Goal: Task Accomplishment & Management: Manage account settings

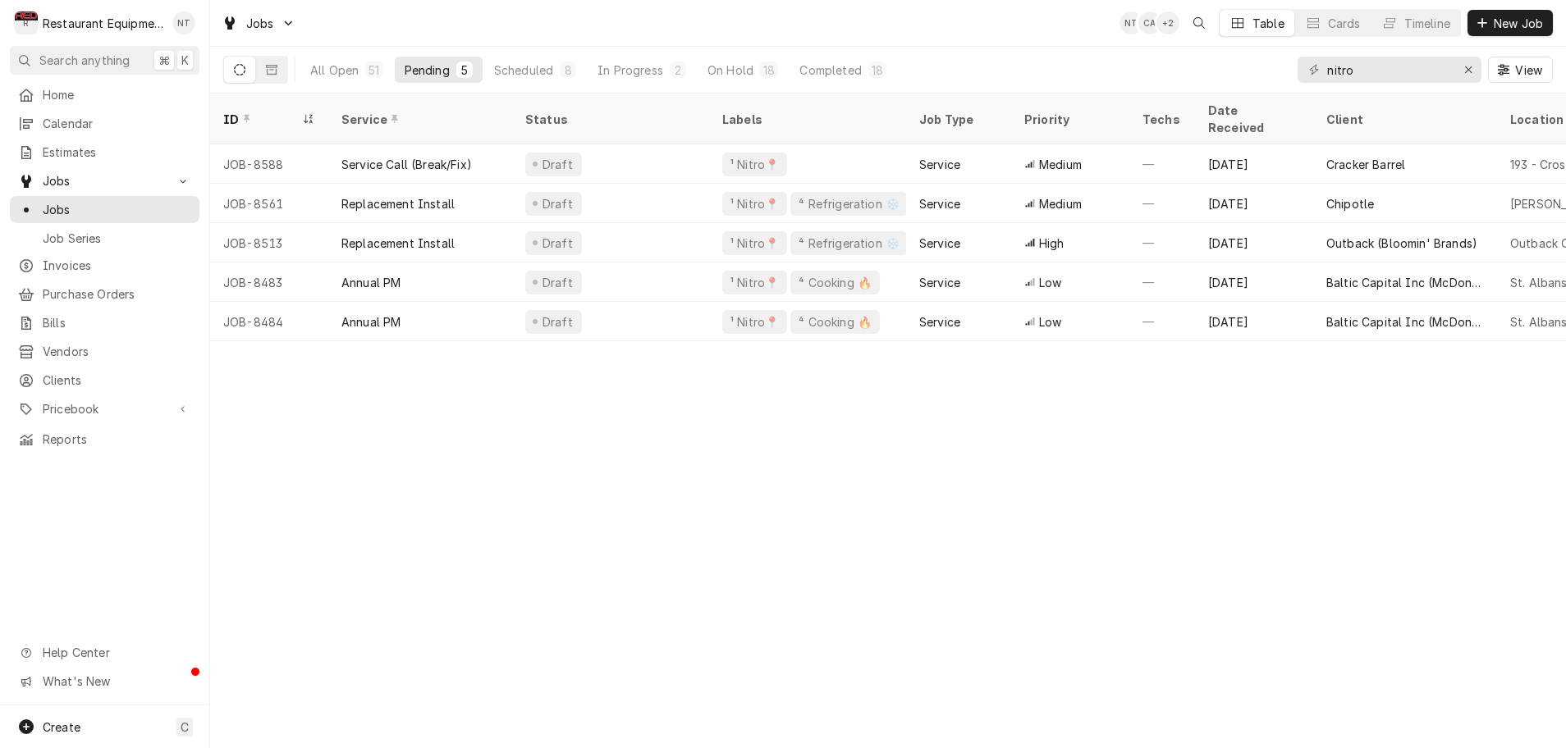
scroll to position [0, 1]
click at [561, 73] on div "8" at bounding box center [568, 70] width 16 height 16
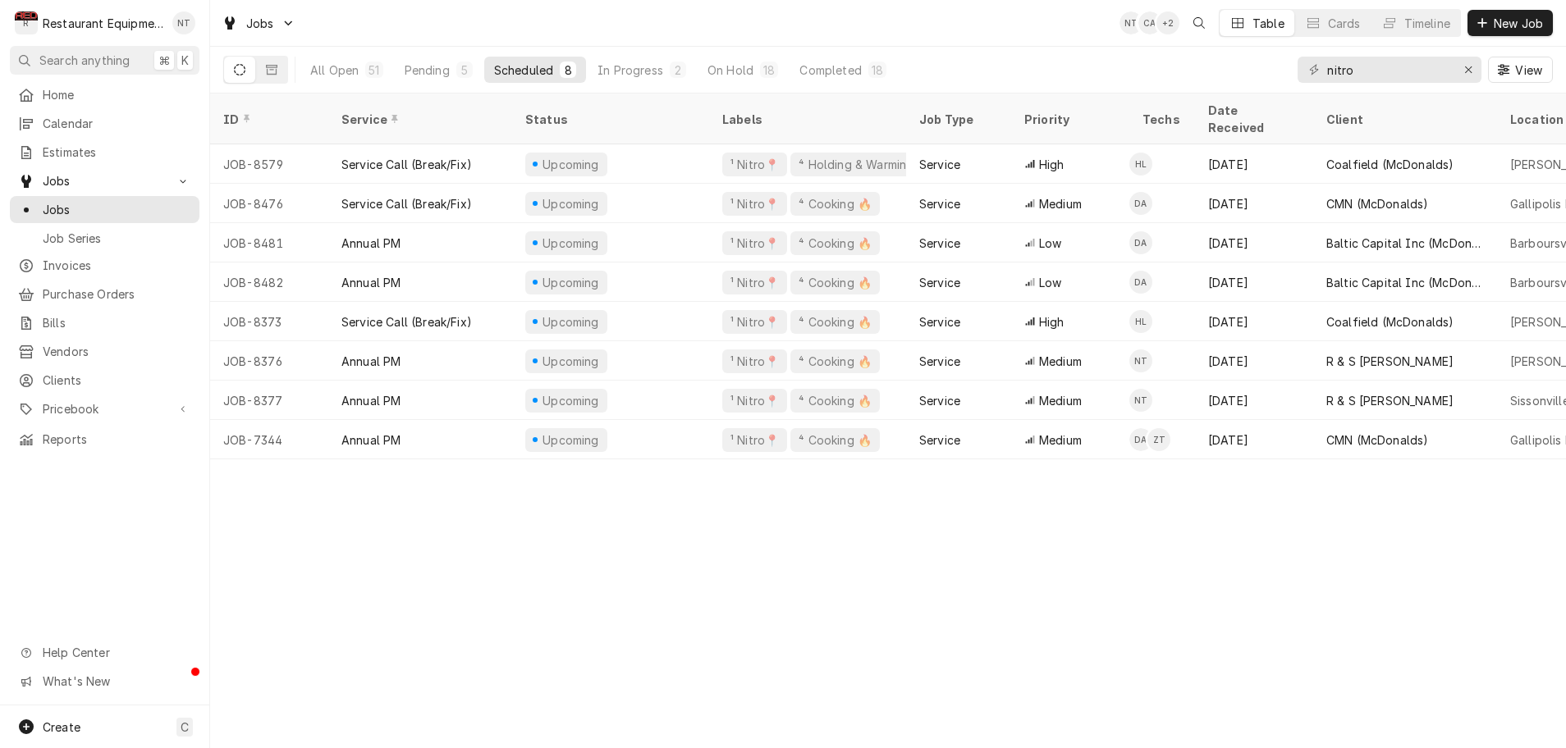
scroll to position [0, 0]
click at [734, 70] on div "On Hold" at bounding box center [730, 70] width 46 height 17
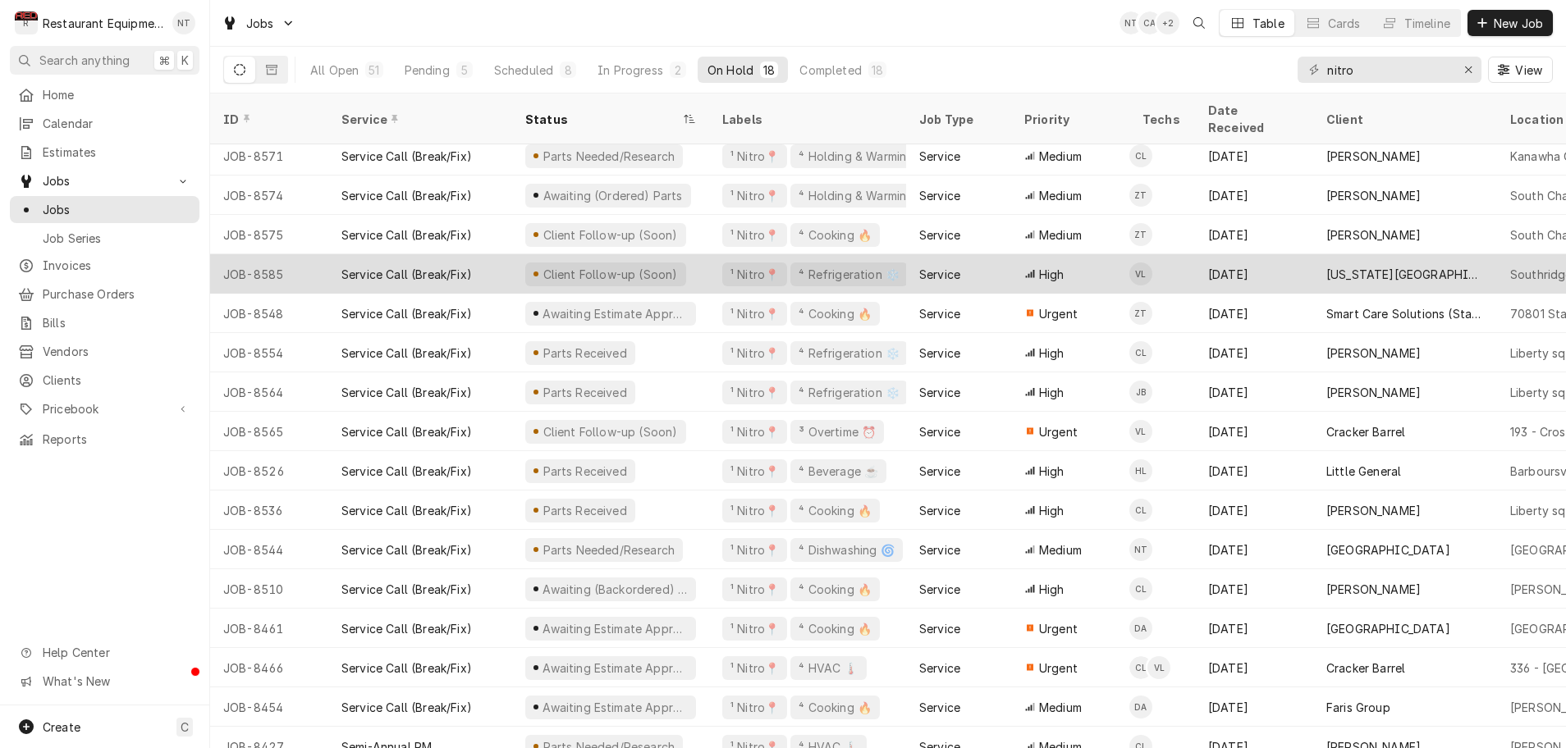
scroll to position [85, 0]
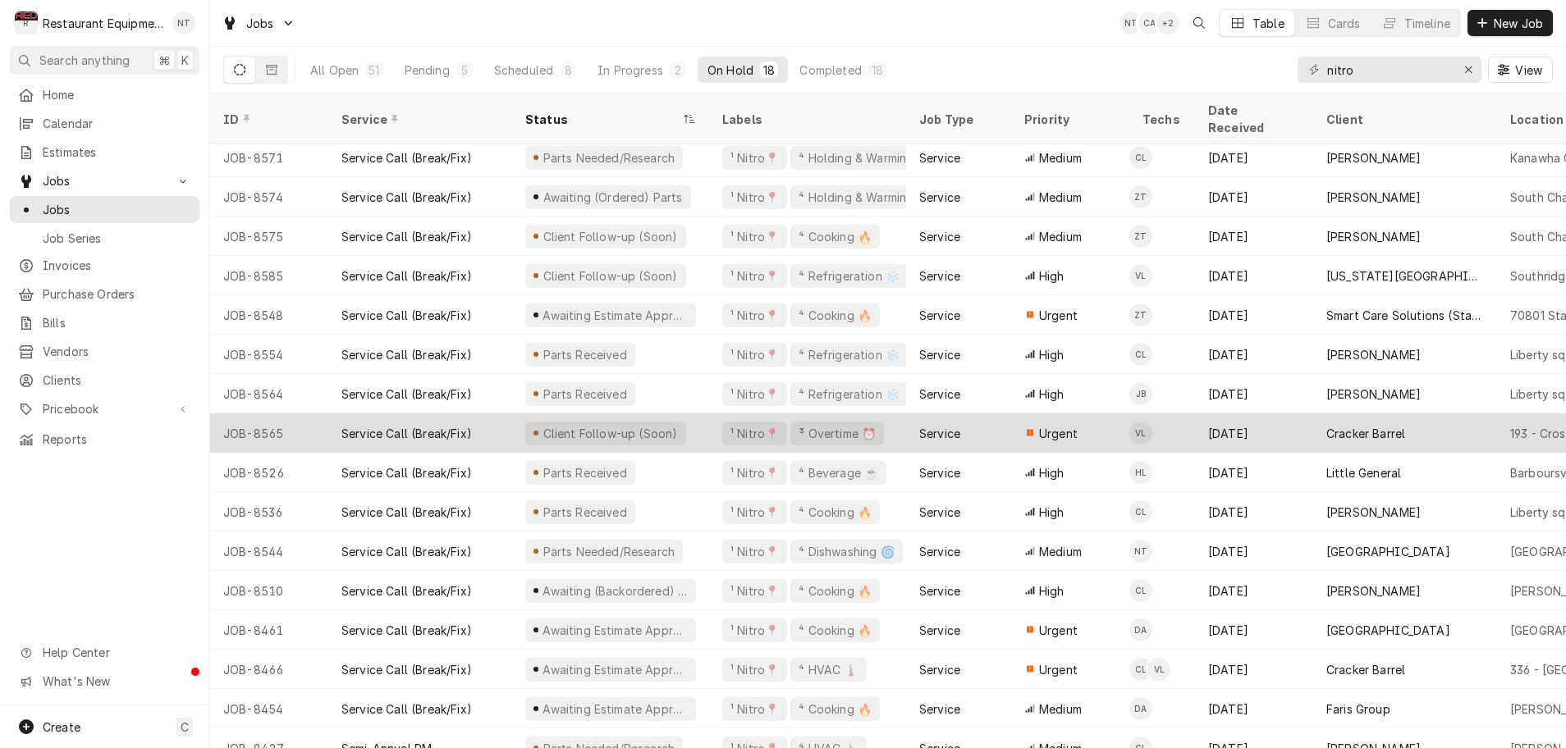
click at [713, 418] on div "¹ Nitro📍 ³ Overtime ⏰" at bounding box center [807, 433] width 197 height 39
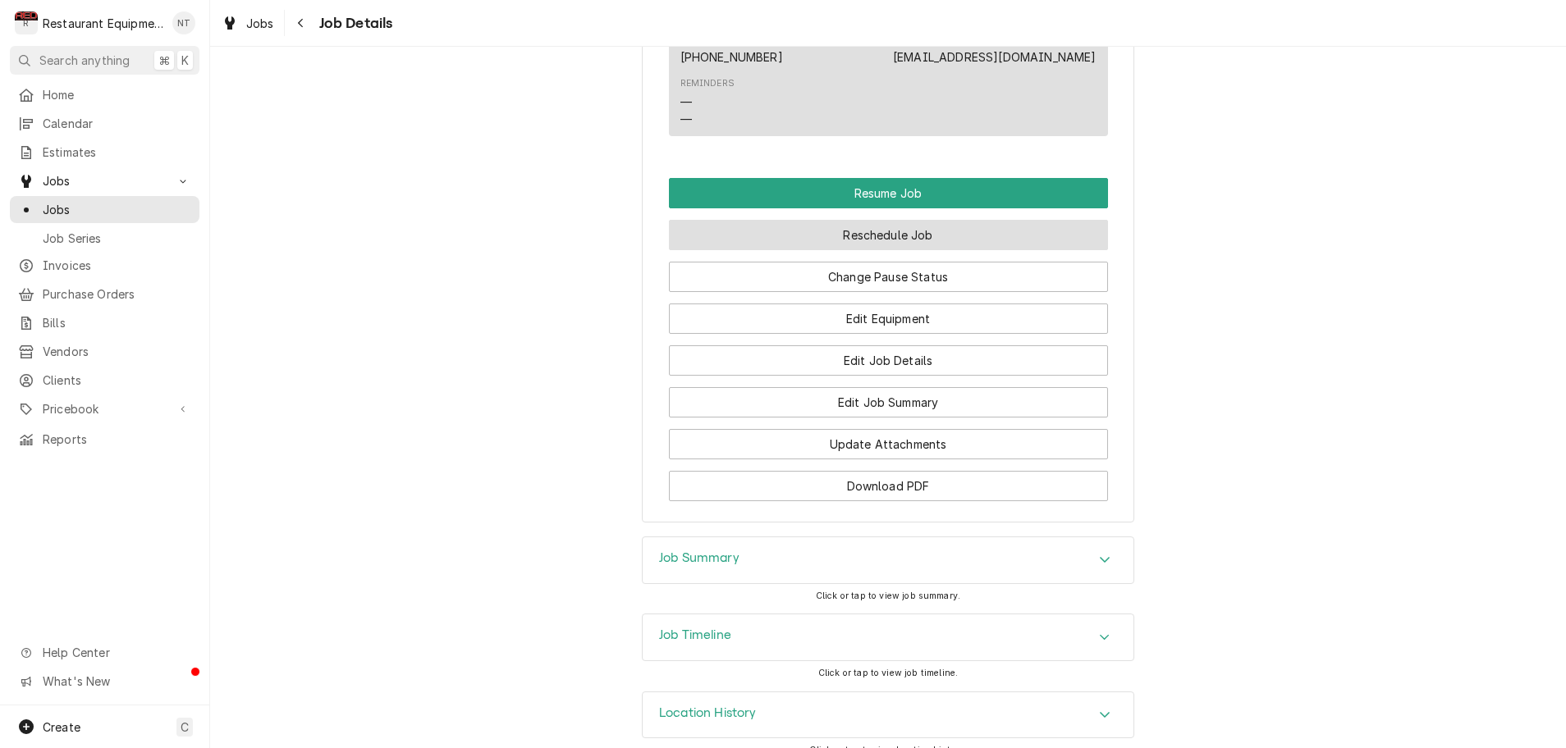
click at [872, 222] on button "Reschedule Job" at bounding box center [888, 235] width 439 height 30
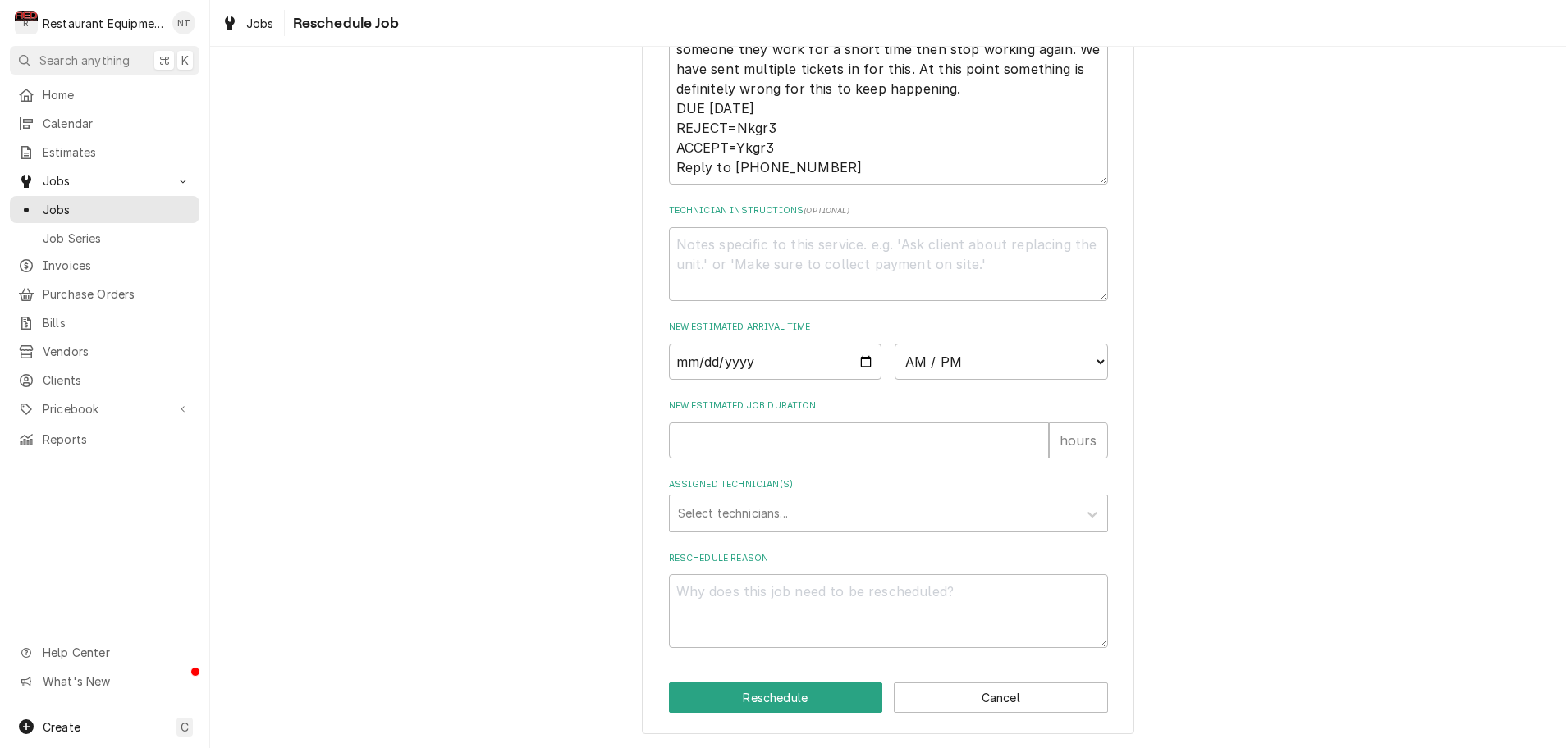
scroll to position [682, 0]
click at [777, 365] on input "Date" at bounding box center [775, 362] width 213 height 36
click at [756, 360] on input "Date" at bounding box center [775, 362] width 213 height 36
type input "[DATE]"
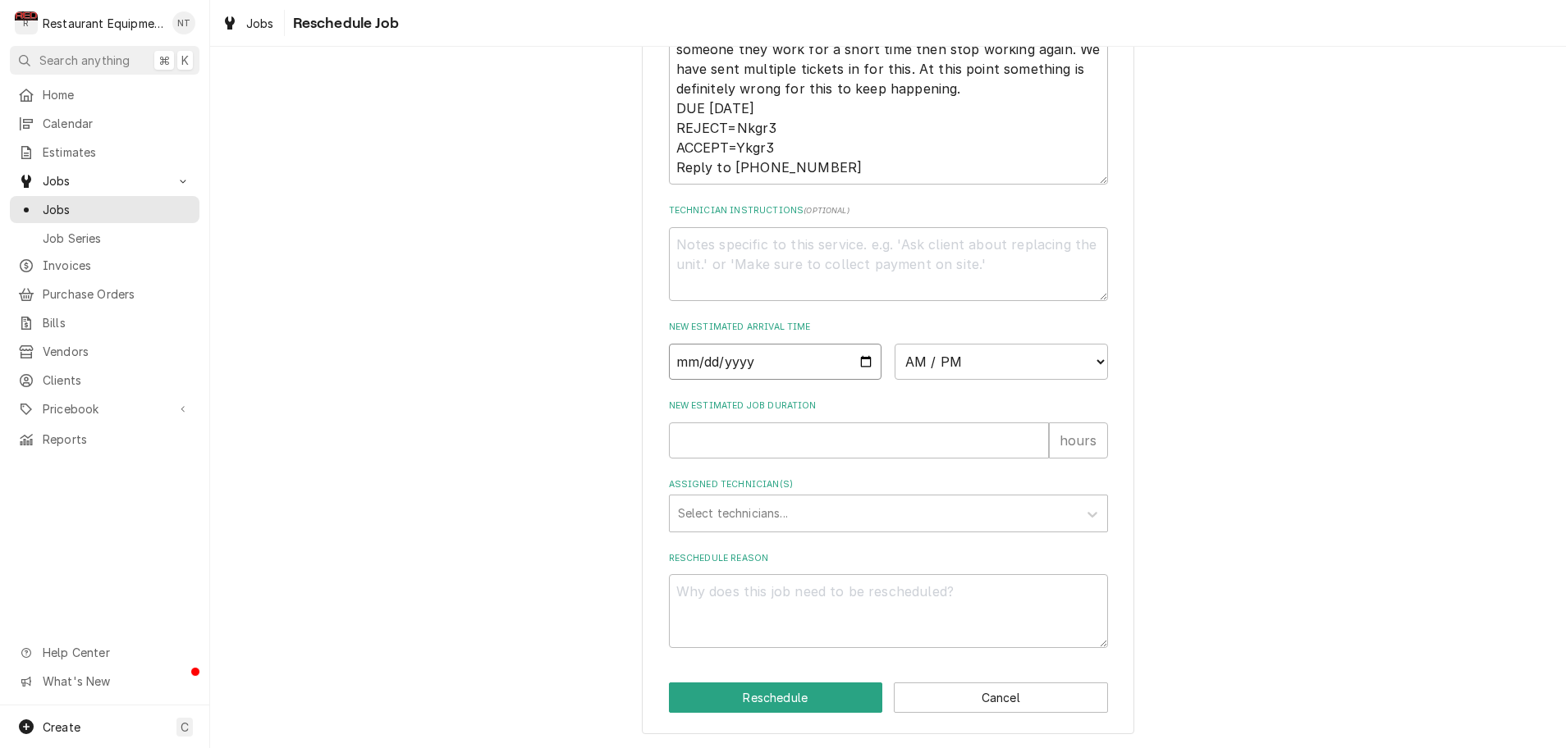
type textarea "x"
select select "08:30:00"
type textarea "x"
type input "0"
type textarea "x"
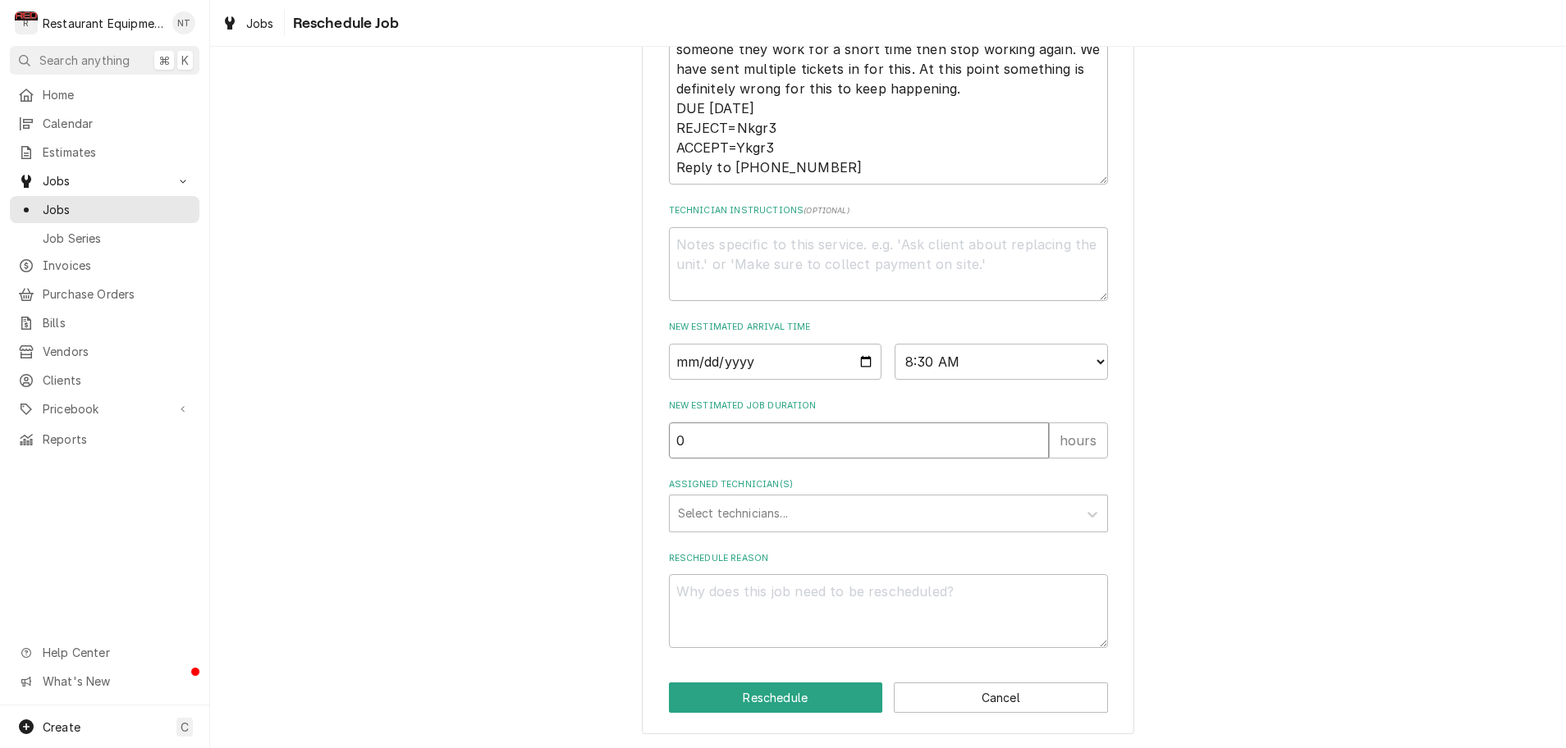
click at [1038, 446] on input "0" at bounding box center [859, 441] width 380 height 36
type input "1"
type textarea "x"
click at [1038, 438] on input "1" at bounding box center [859, 441] width 380 height 36
type input "2"
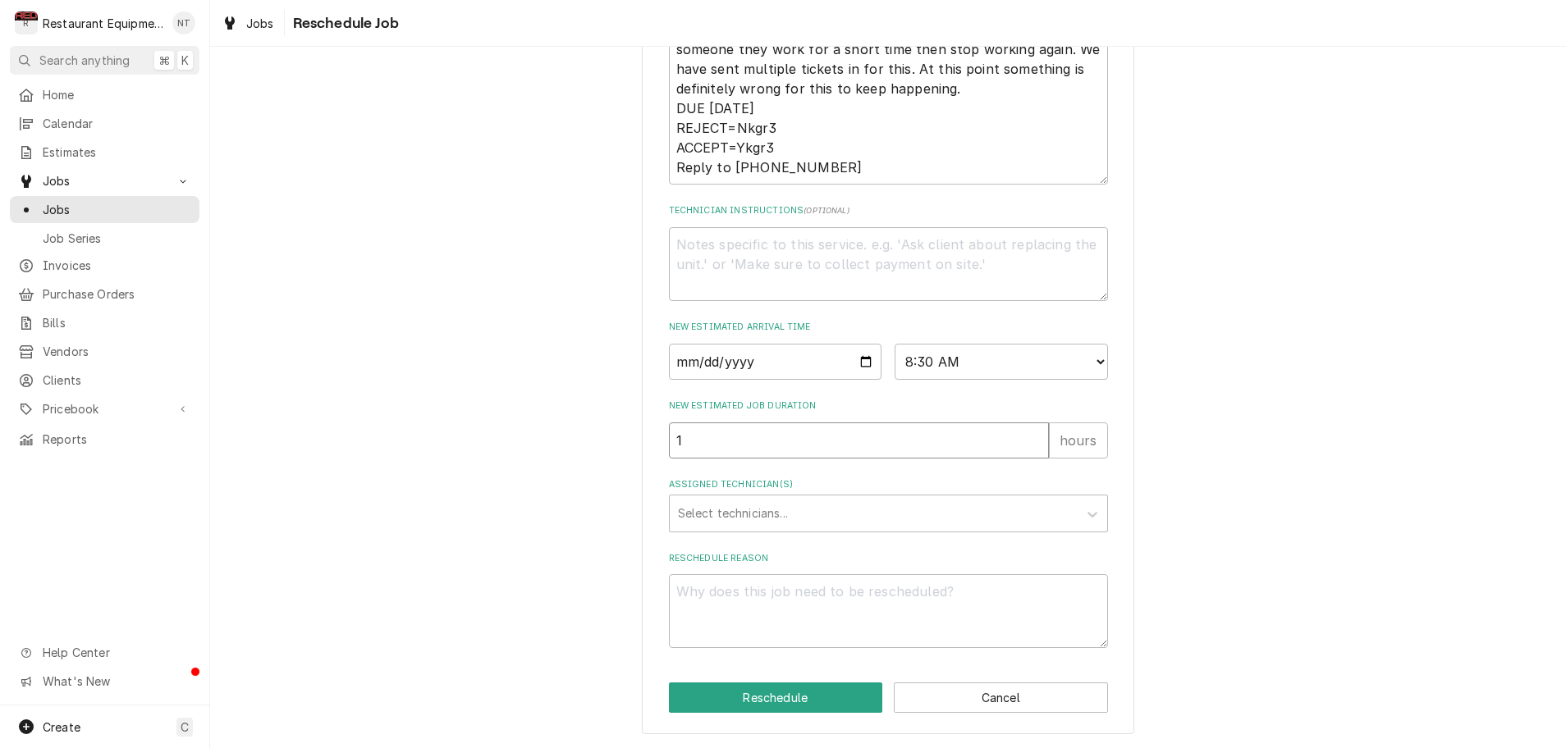
type textarea "x"
click at [1038, 438] on input "2" at bounding box center [859, 441] width 380 height 36
type input "3"
click at [1038, 438] on input "3" at bounding box center [859, 441] width 380 height 36
click at [1091, 516] on icon "Assigned Technician(s)" at bounding box center [1092, 515] width 10 height 6
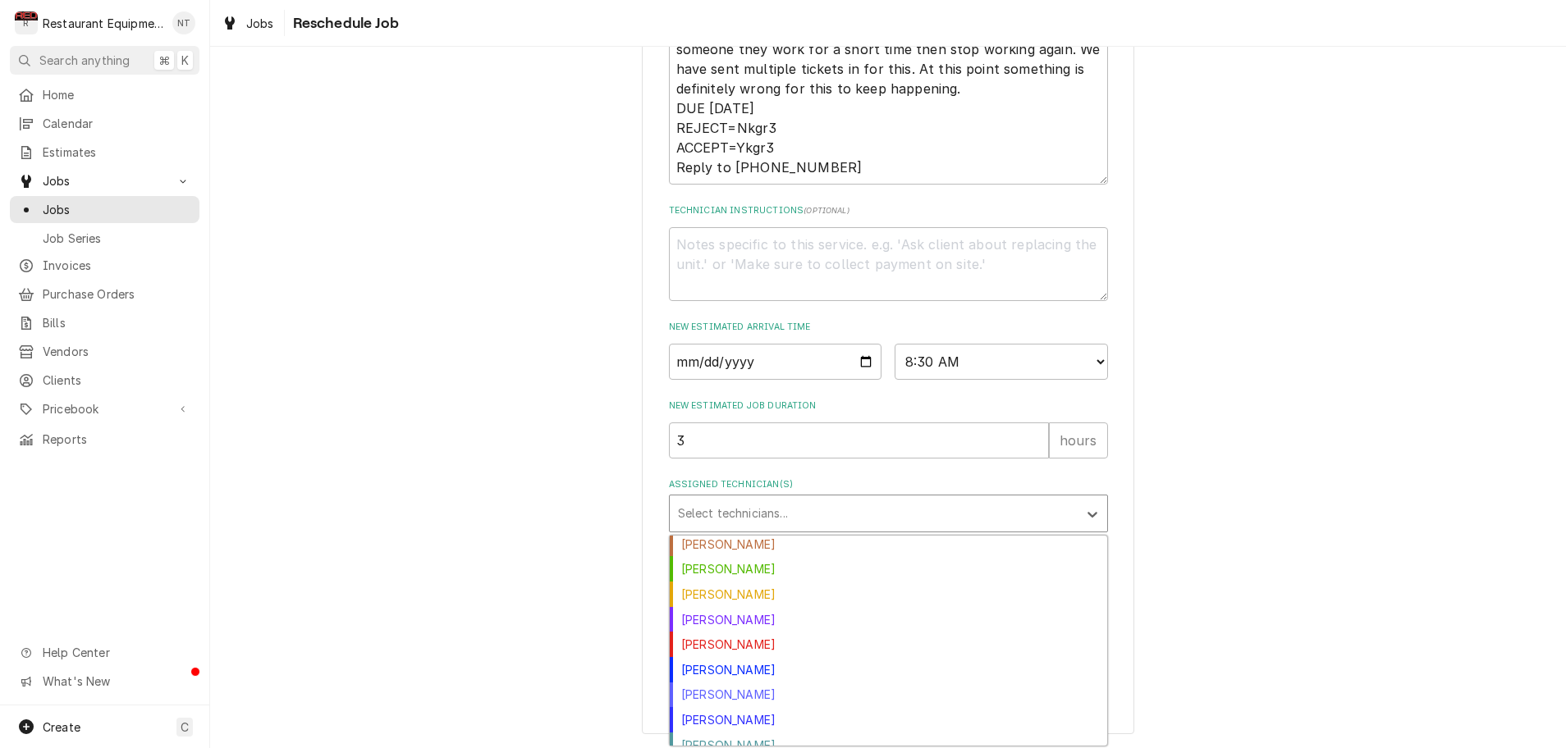
scroll to position [217, 0]
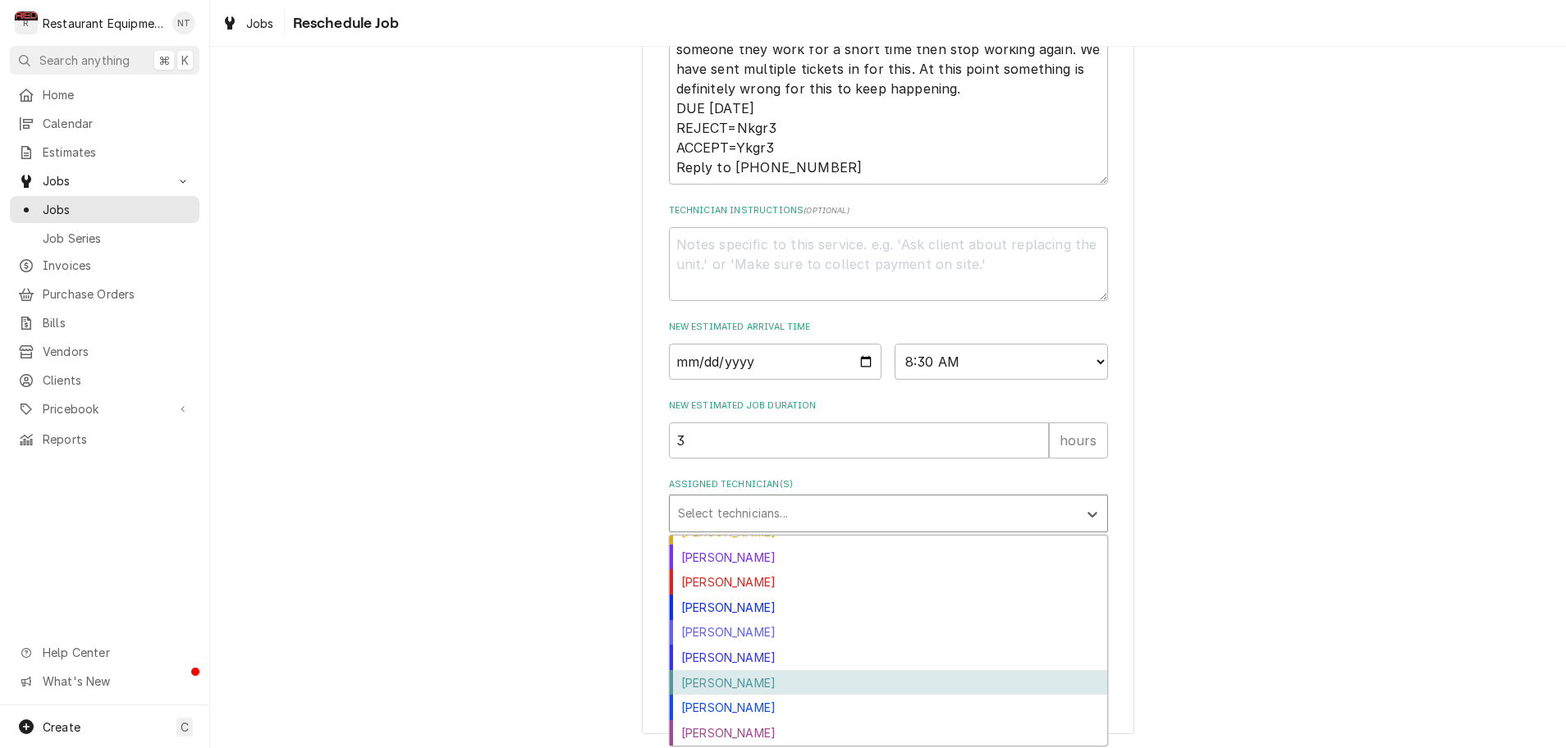
click at [957, 691] on div "Van Lucas" at bounding box center [888, 682] width 437 height 25
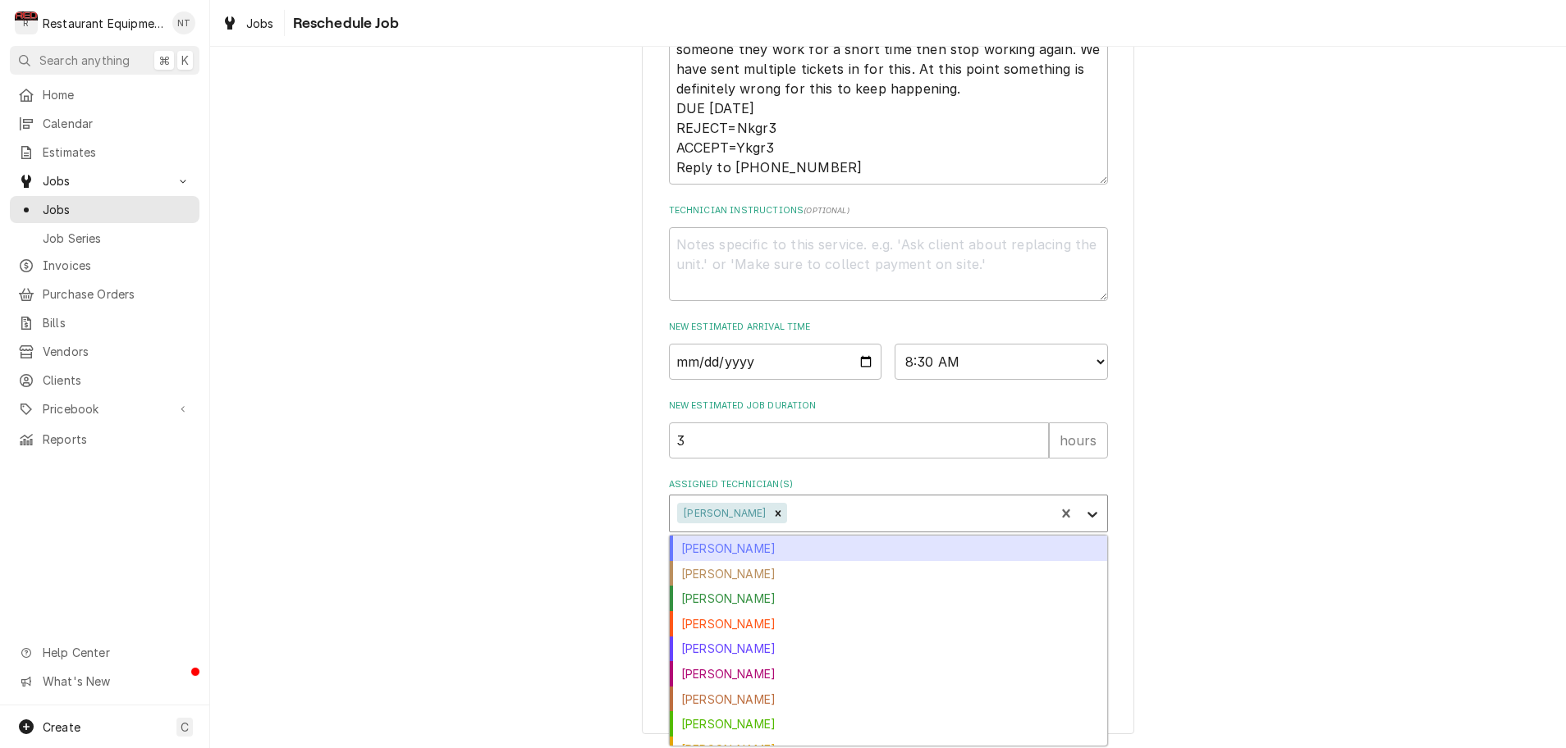
click at [1090, 513] on icon "Assigned Technician(s)" at bounding box center [1092, 514] width 16 height 16
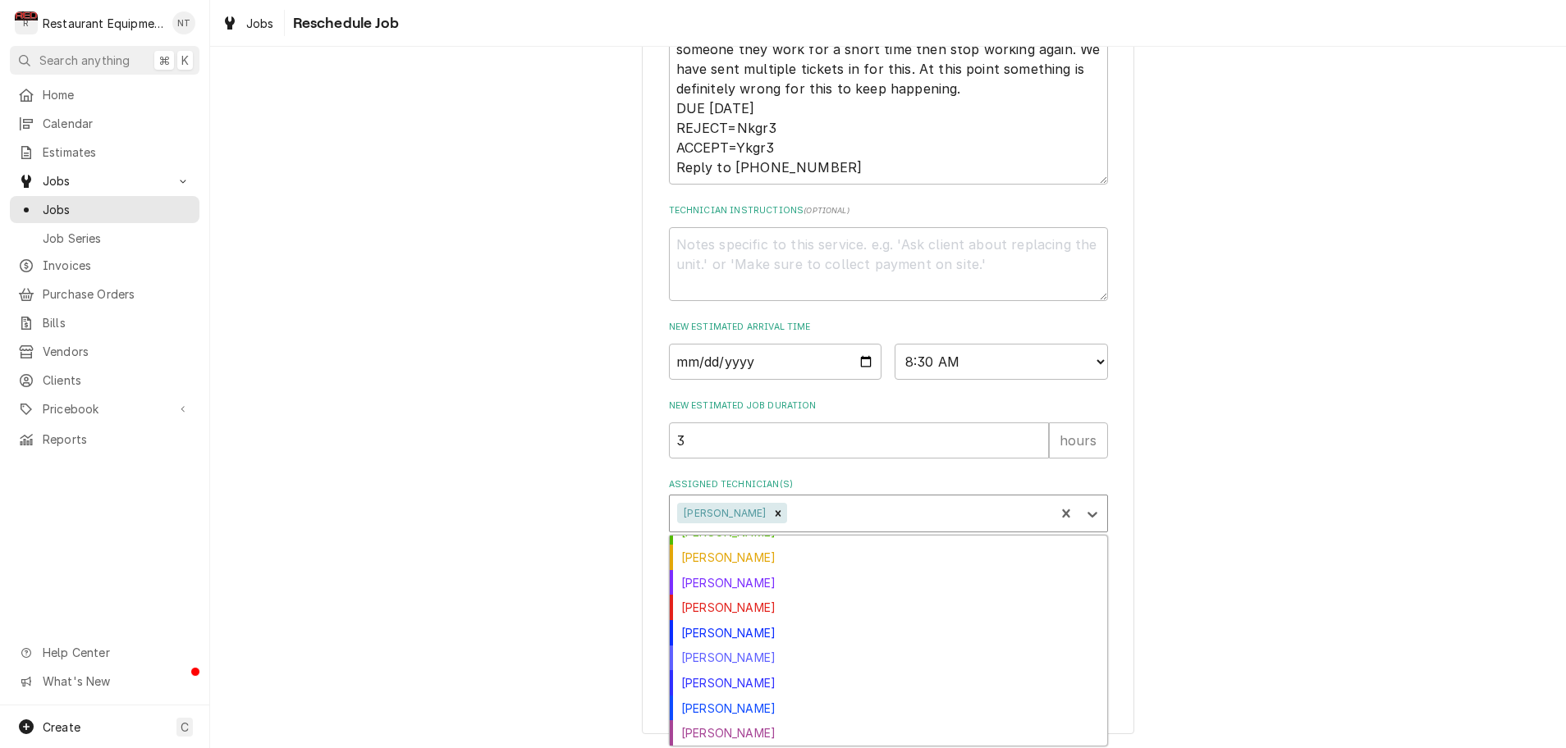
scroll to position [192, 0]
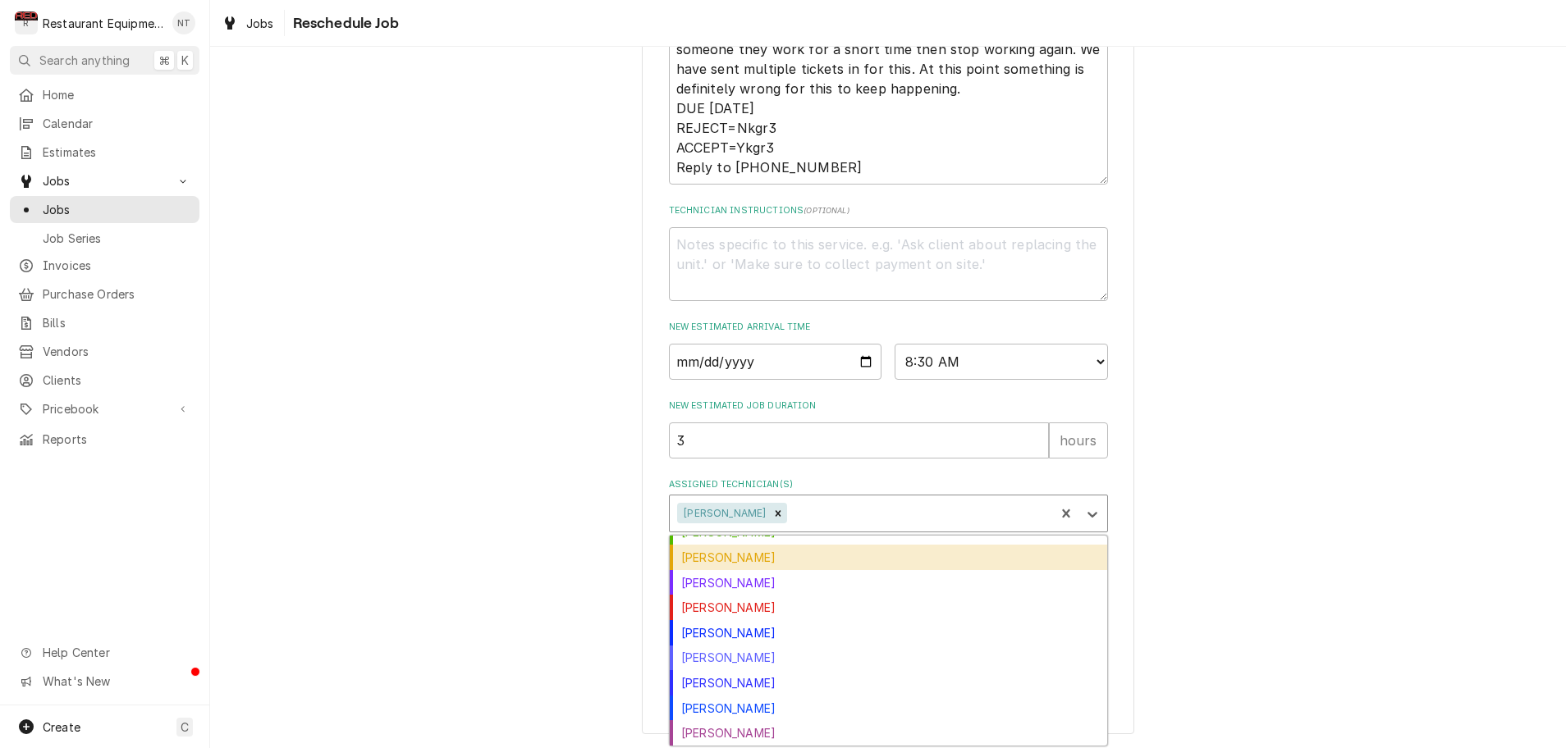
click at [890, 560] on div "Jaired Brunty" at bounding box center [888, 557] width 437 height 25
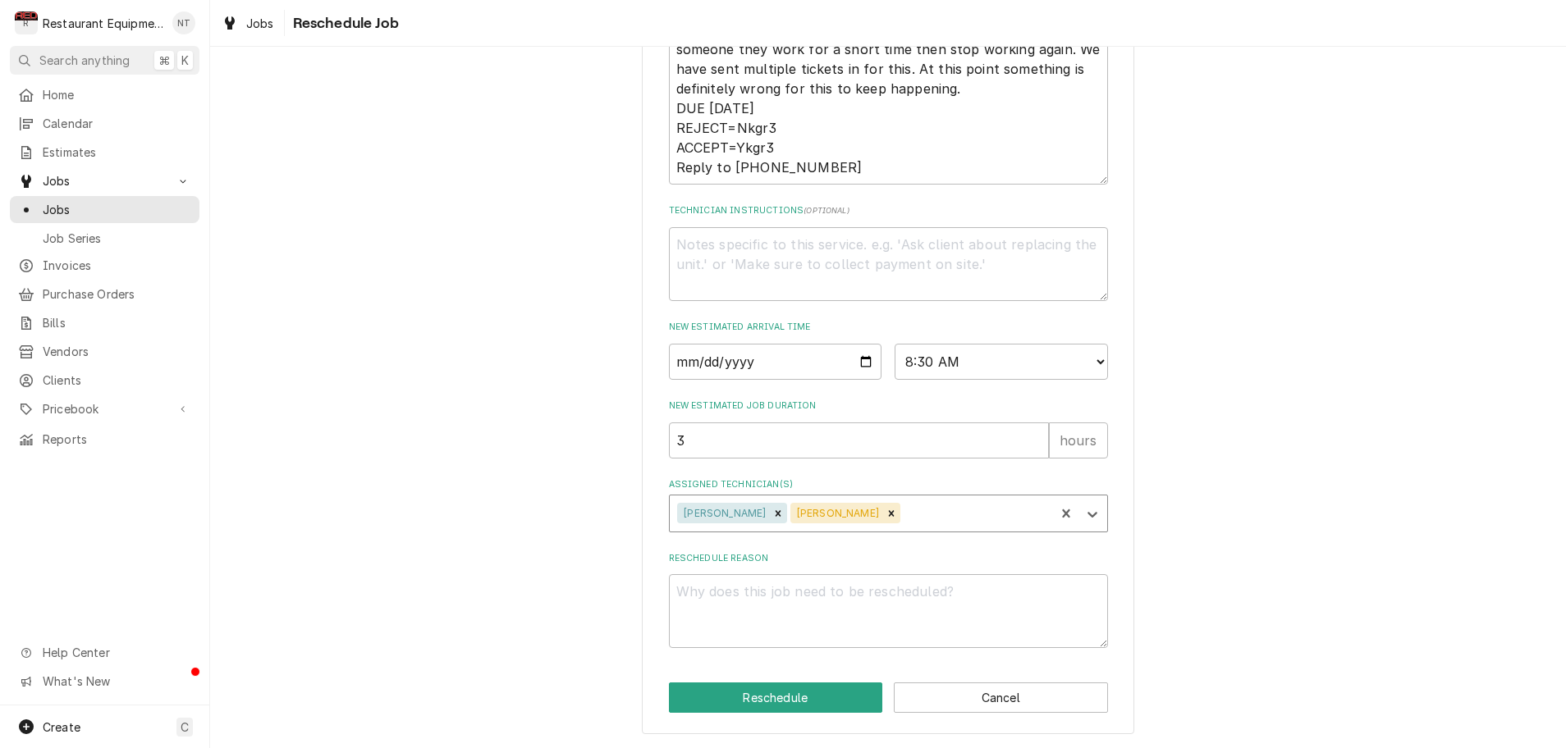
scroll to position [0, 0]
click at [919, 619] on textarea "Reschedule Reason" at bounding box center [888, 611] width 439 height 74
type textarea "x"
type textarea "s"
type textarea "x"
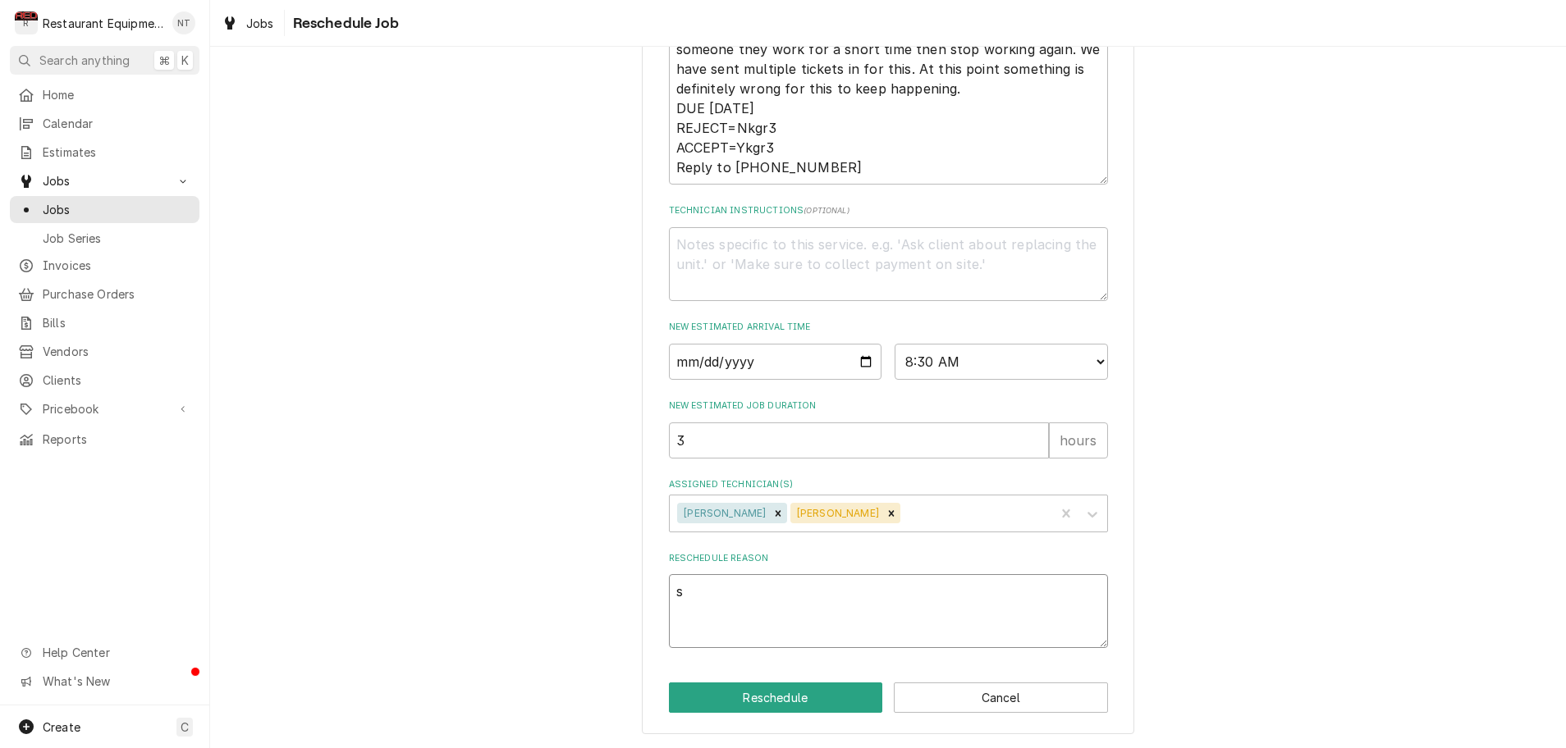
type textarea "sc"
type textarea "x"
type textarea "sch"
type textarea "x"
type textarea "sche"
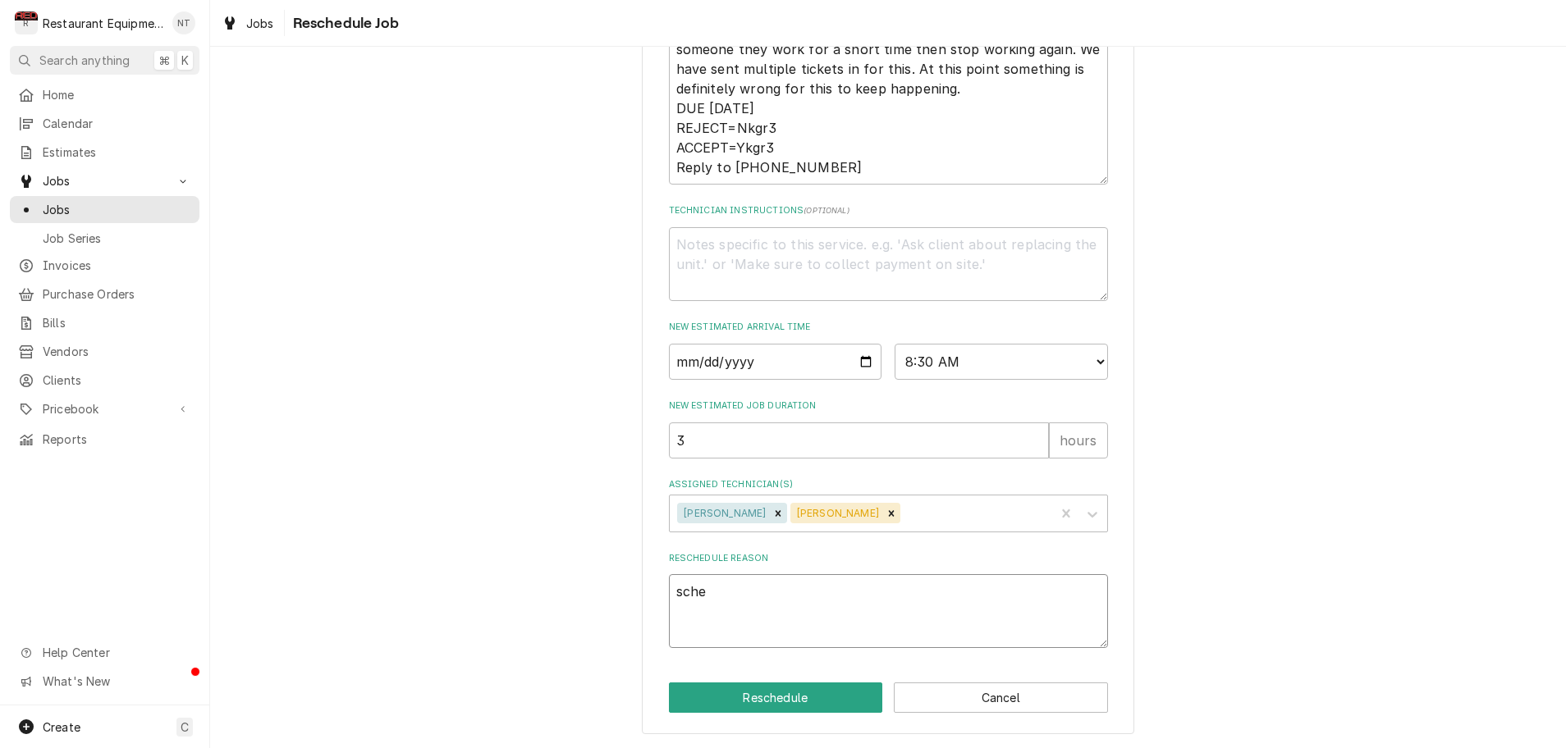
type textarea "x"
type textarea "sched"
type textarea "x"
type textarea "schedu"
type textarea "x"
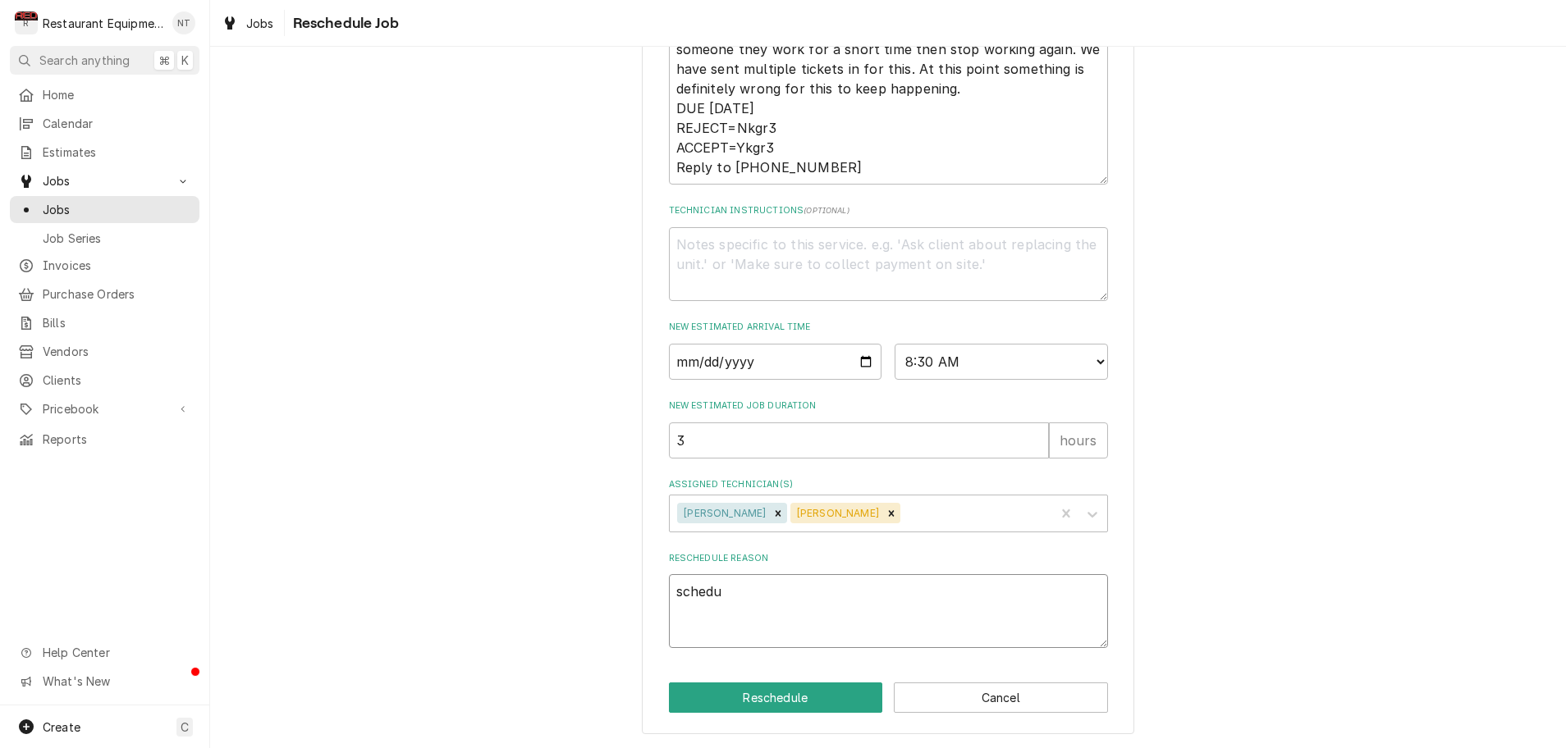
type textarea "schedul"
type textarea "x"
type textarea "schedule"
type textarea "x"
type textarea "scheduled"
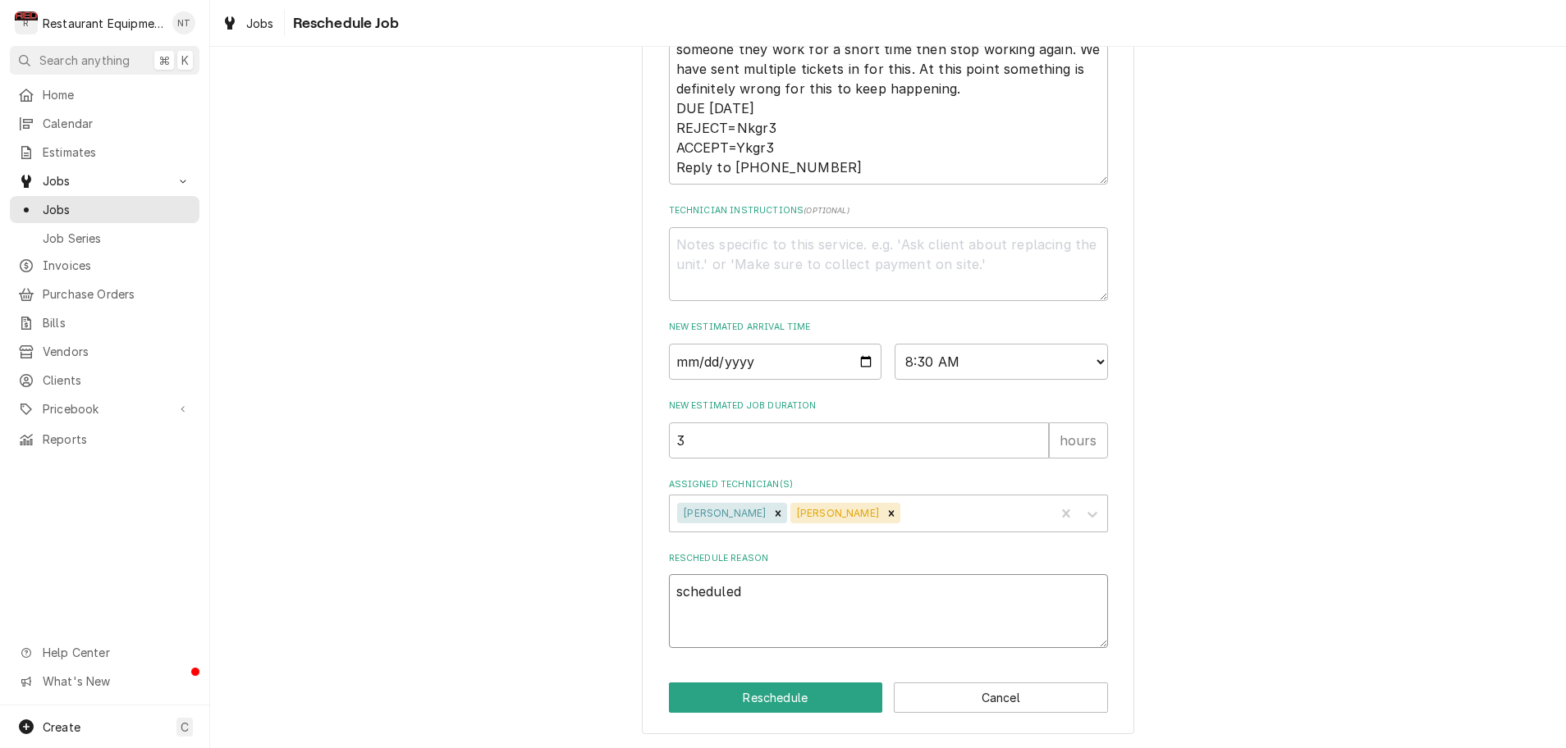
type textarea "x"
type textarea "scheduled"
type textarea "x"
type textarea "scheduled c"
type textarea "x"
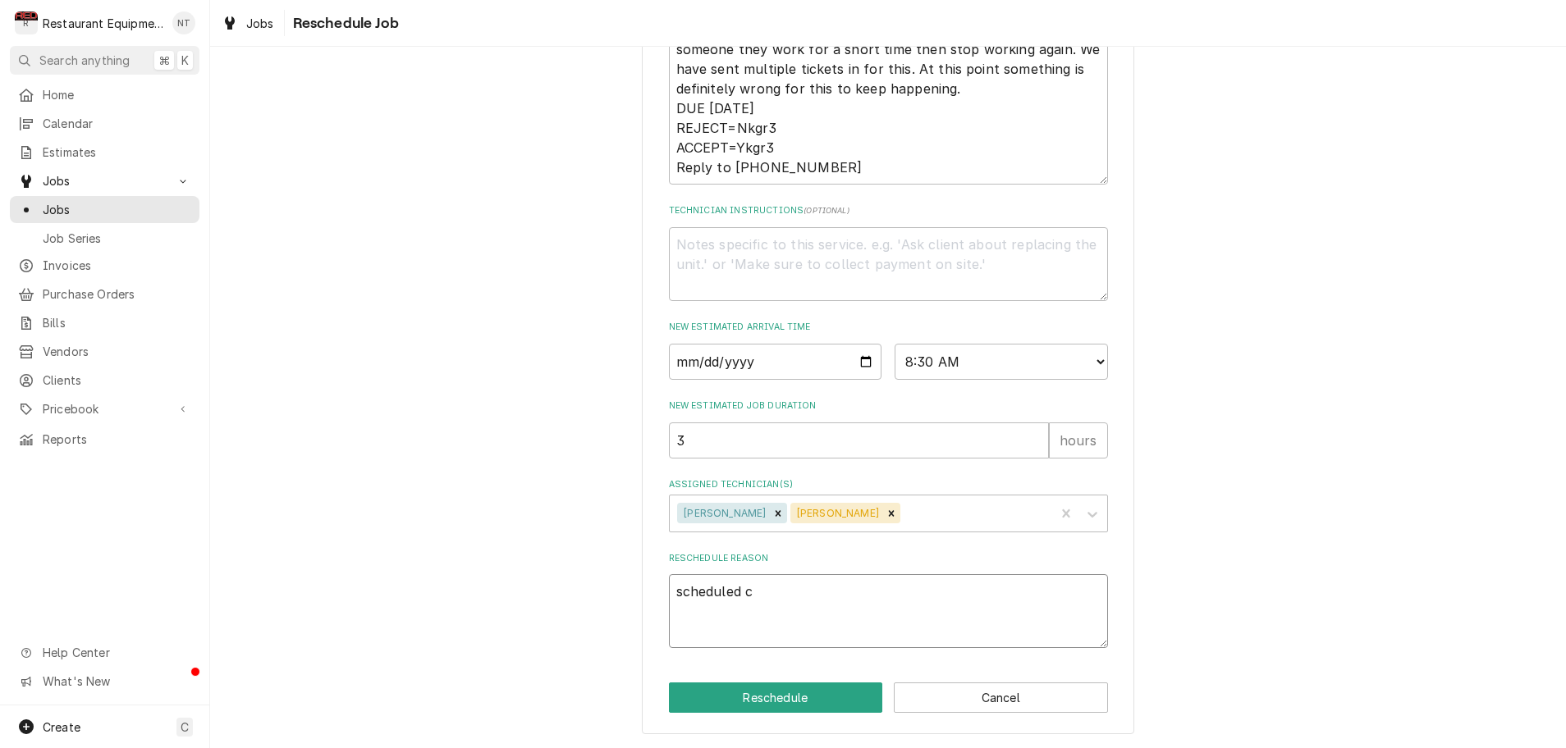
type textarea "scheduled ca"
type textarea "x"
type textarea "scheduled cal"
type textarea "x"
type textarea "scheduled call"
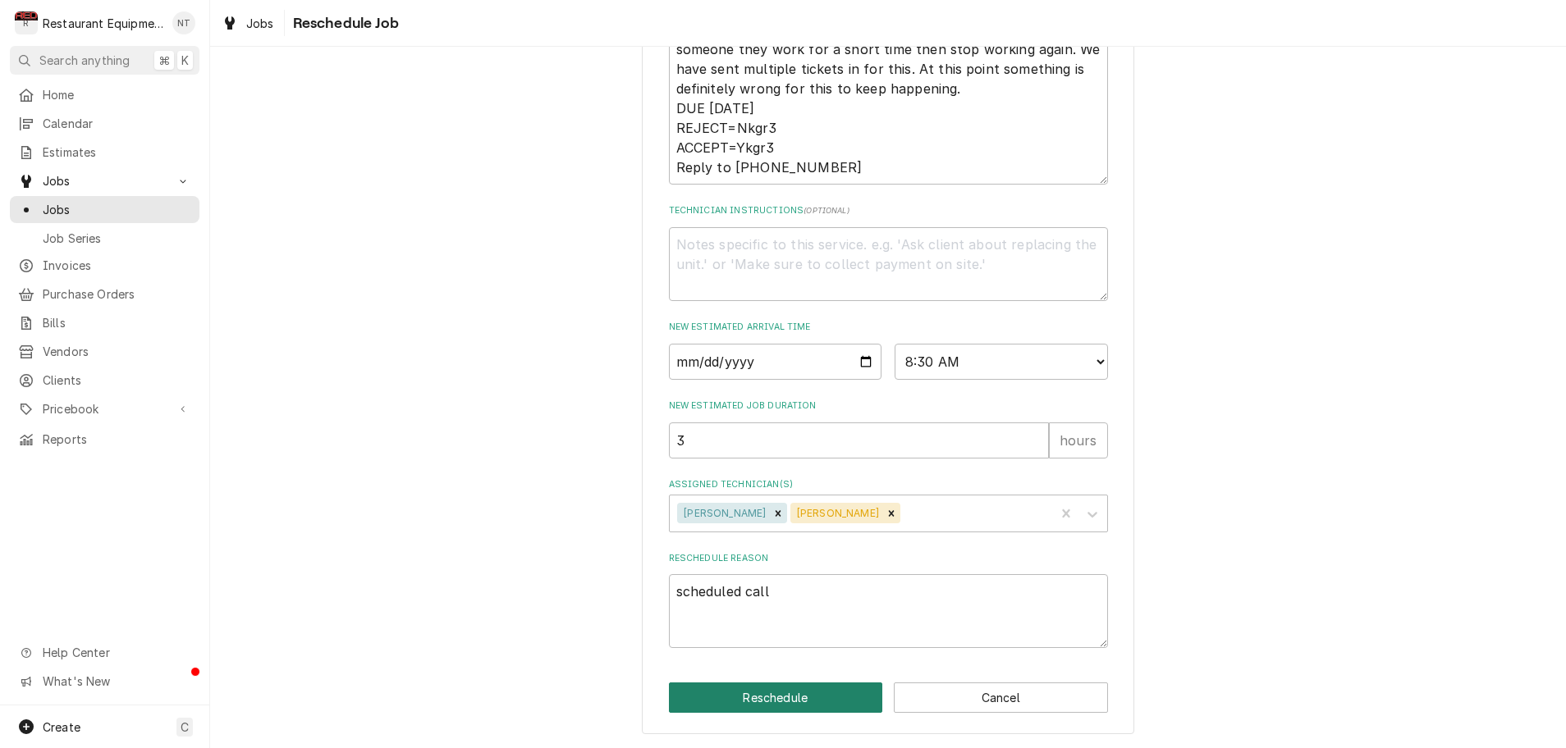
click at [837, 703] on button "Reschedule" at bounding box center [776, 698] width 214 height 30
type textarea "x"
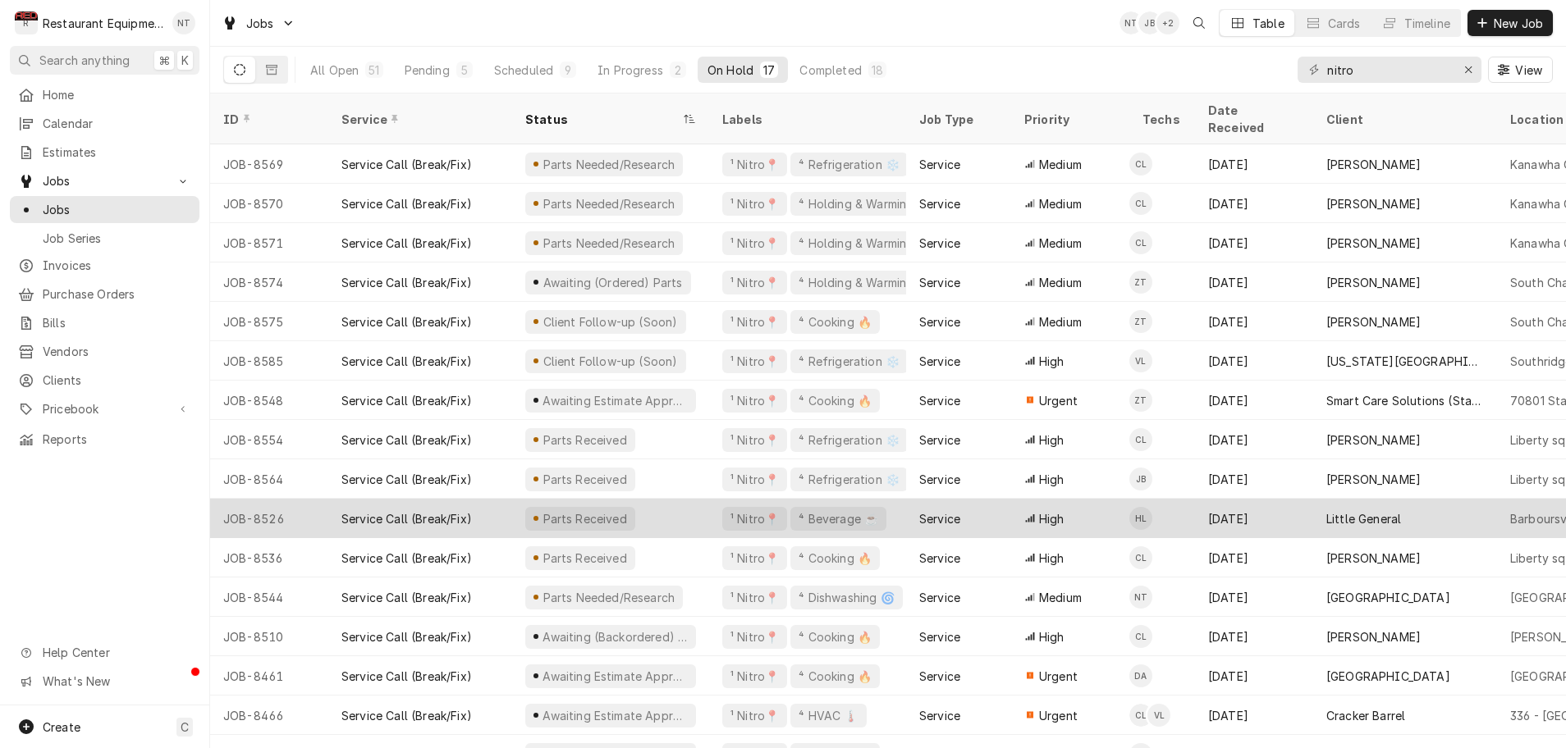
scroll to position [0, 1]
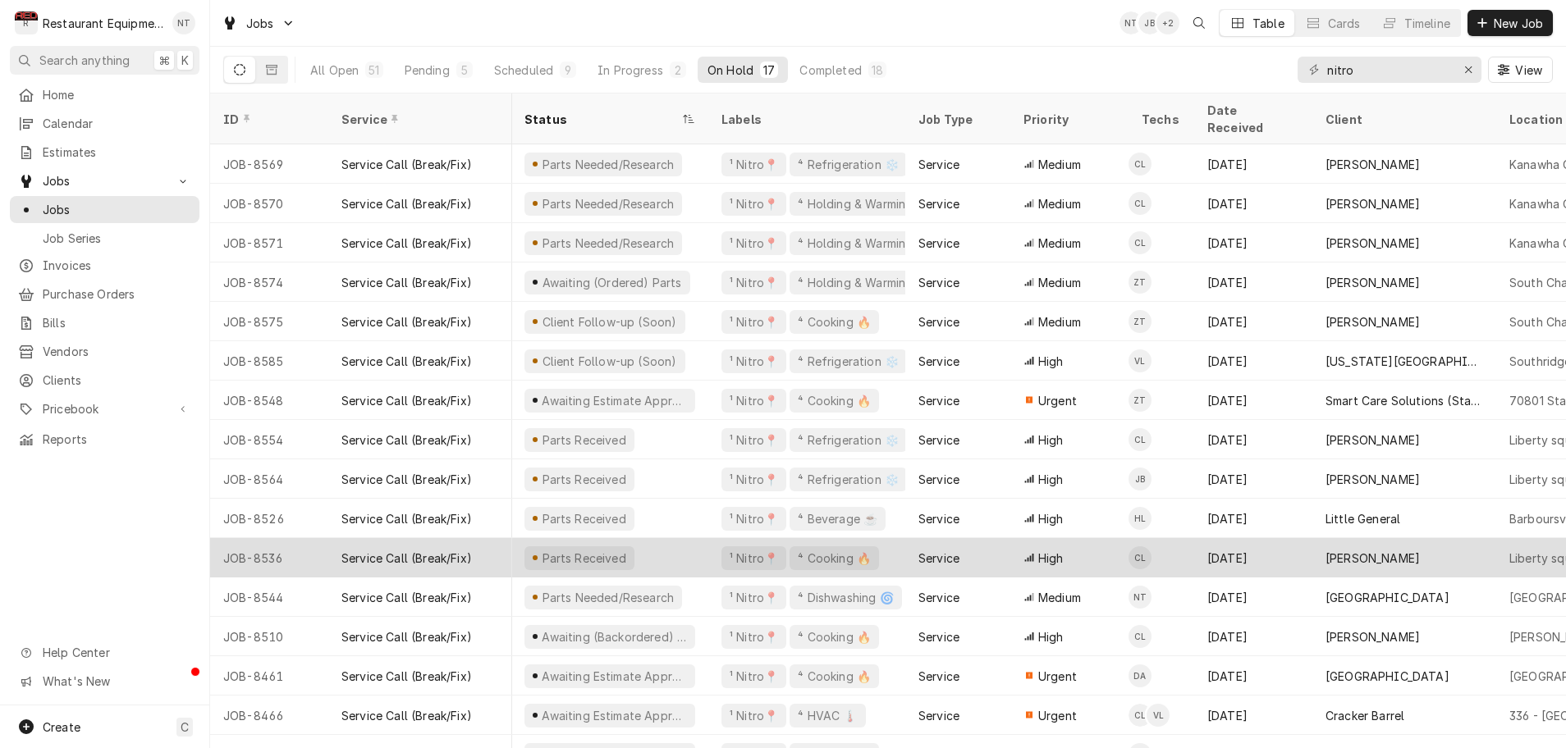
click at [627, 538] on div "Parts Received" at bounding box center [609, 557] width 197 height 39
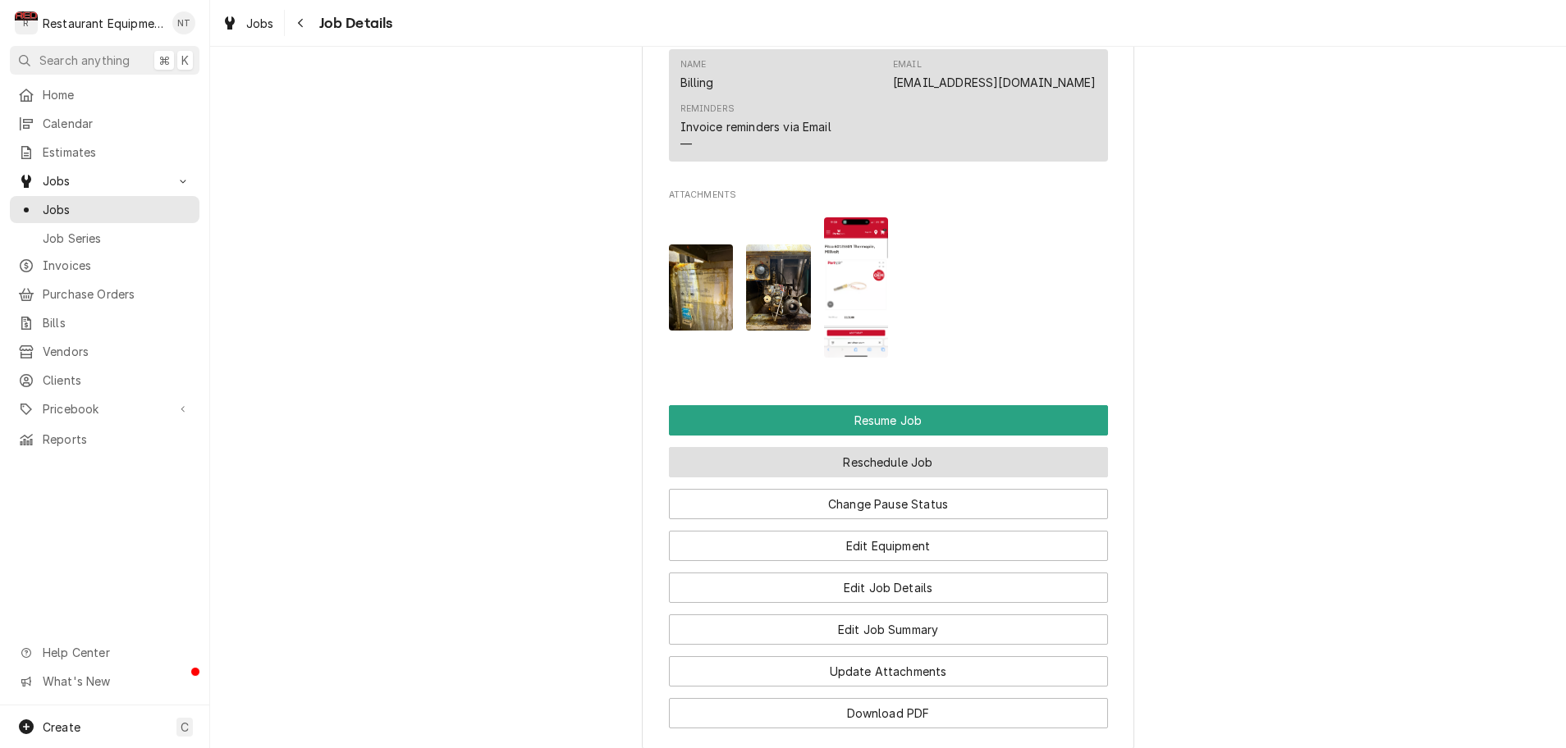
scroll to position [1759, 0]
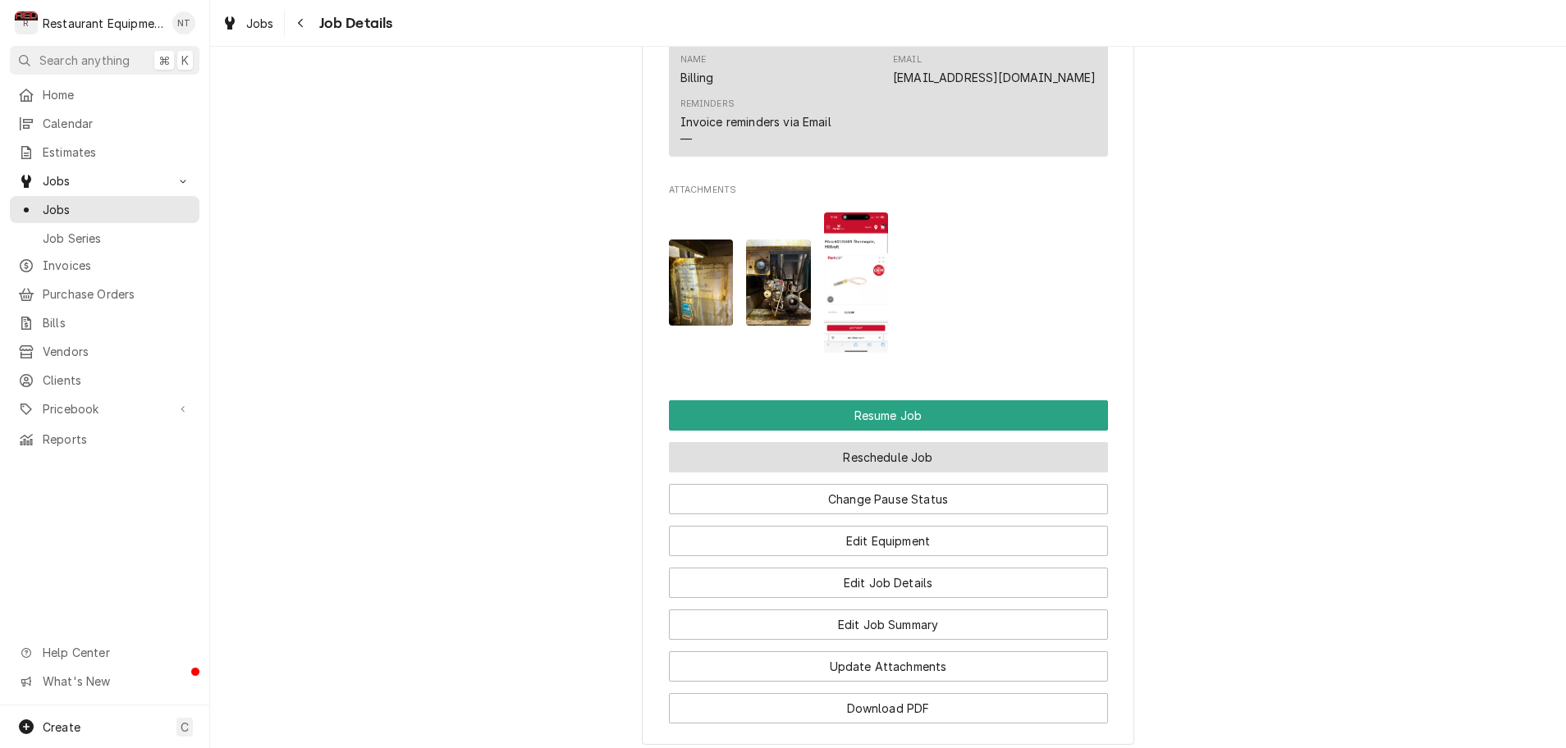
click at [770, 457] on button "Reschedule Job" at bounding box center [888, 457] width 439 height 30
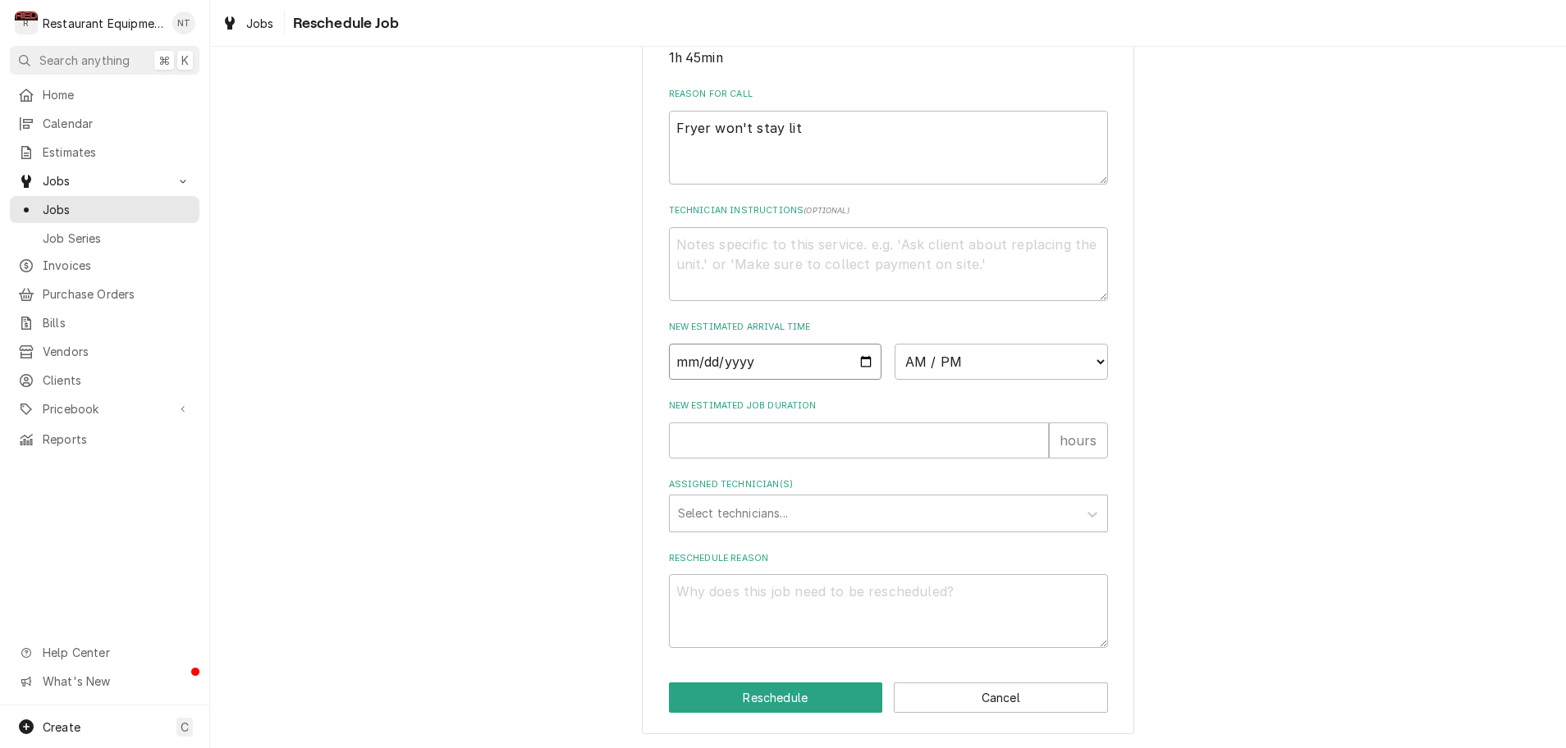
scroll to position [1, 0]
click at [730, 365] on input "Date" at bounding box center [775, 362] width 213 height 36
click at [716, 365] on input "Date" at bounding box center [775, 362] width 213 height 36
type input "2025-08-19"
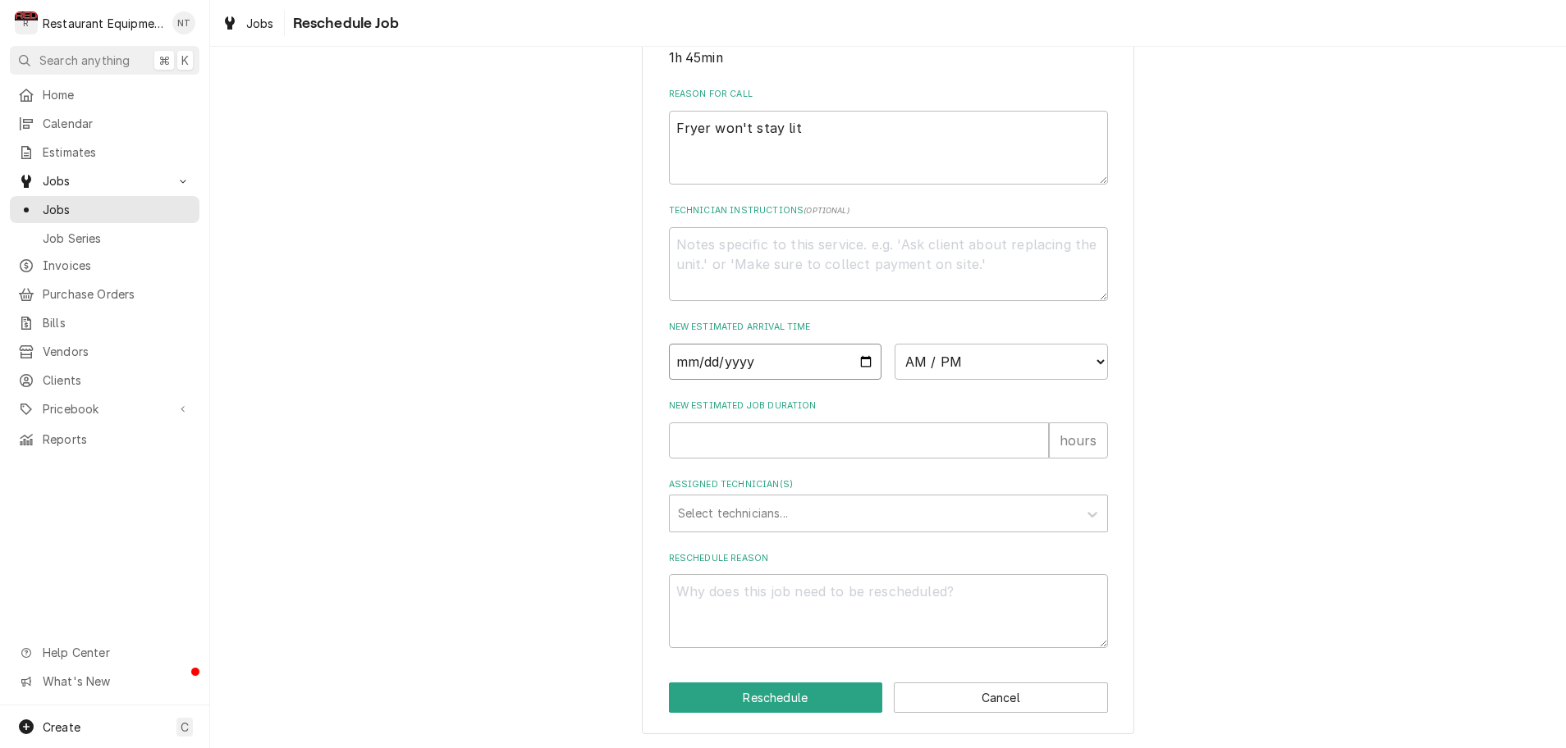
type textarea "x"
select select "08:45:00"
click at [780, 449] on input "New Estimated Job Duration" at bounding box center [859, 441] width 380 height 36
type textarea "x"
type input "2"
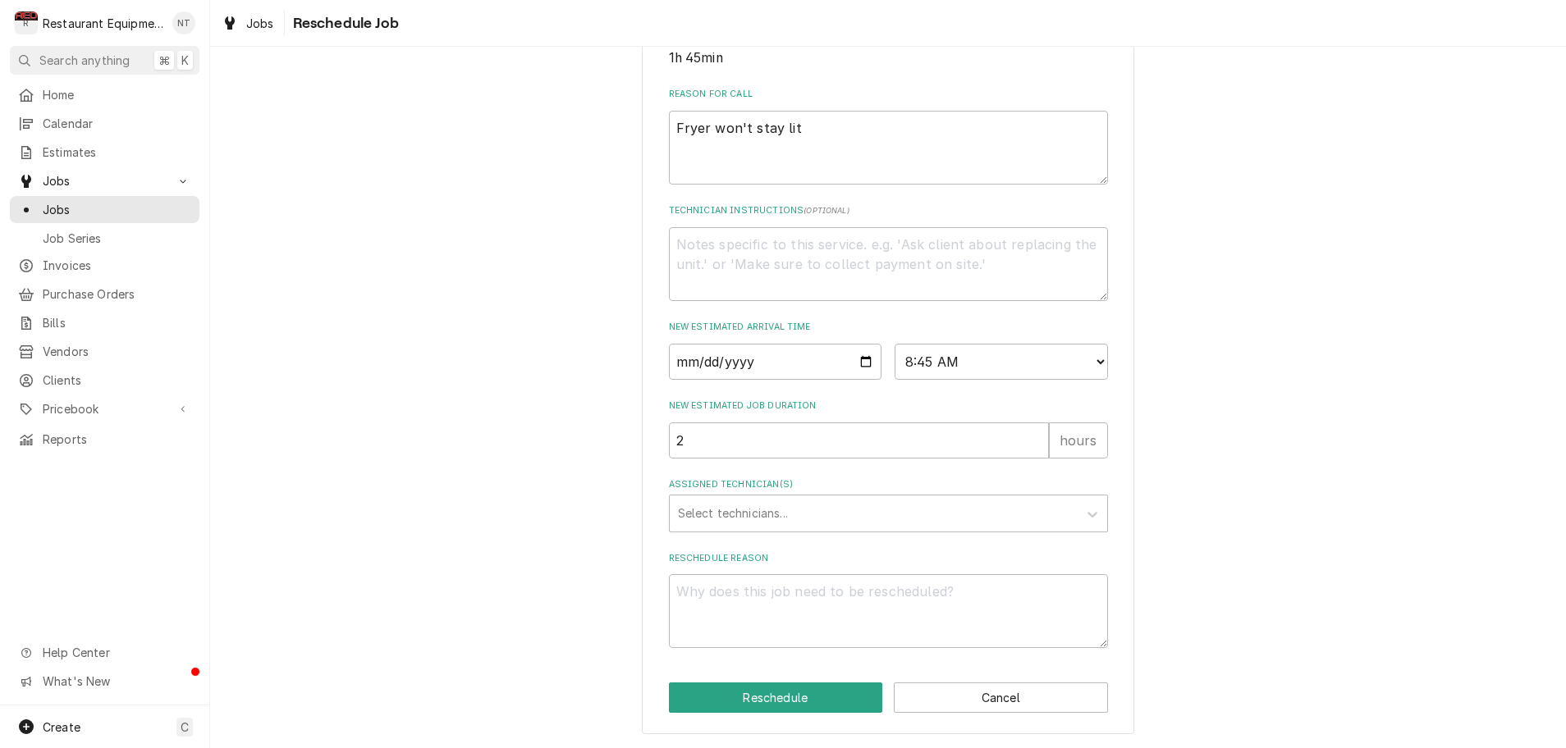
scroll to position [0, 1]
click at [1090, 514] on icon "Assigned Technician(s)" at bounding box center [1092, 515] width 10 height 6
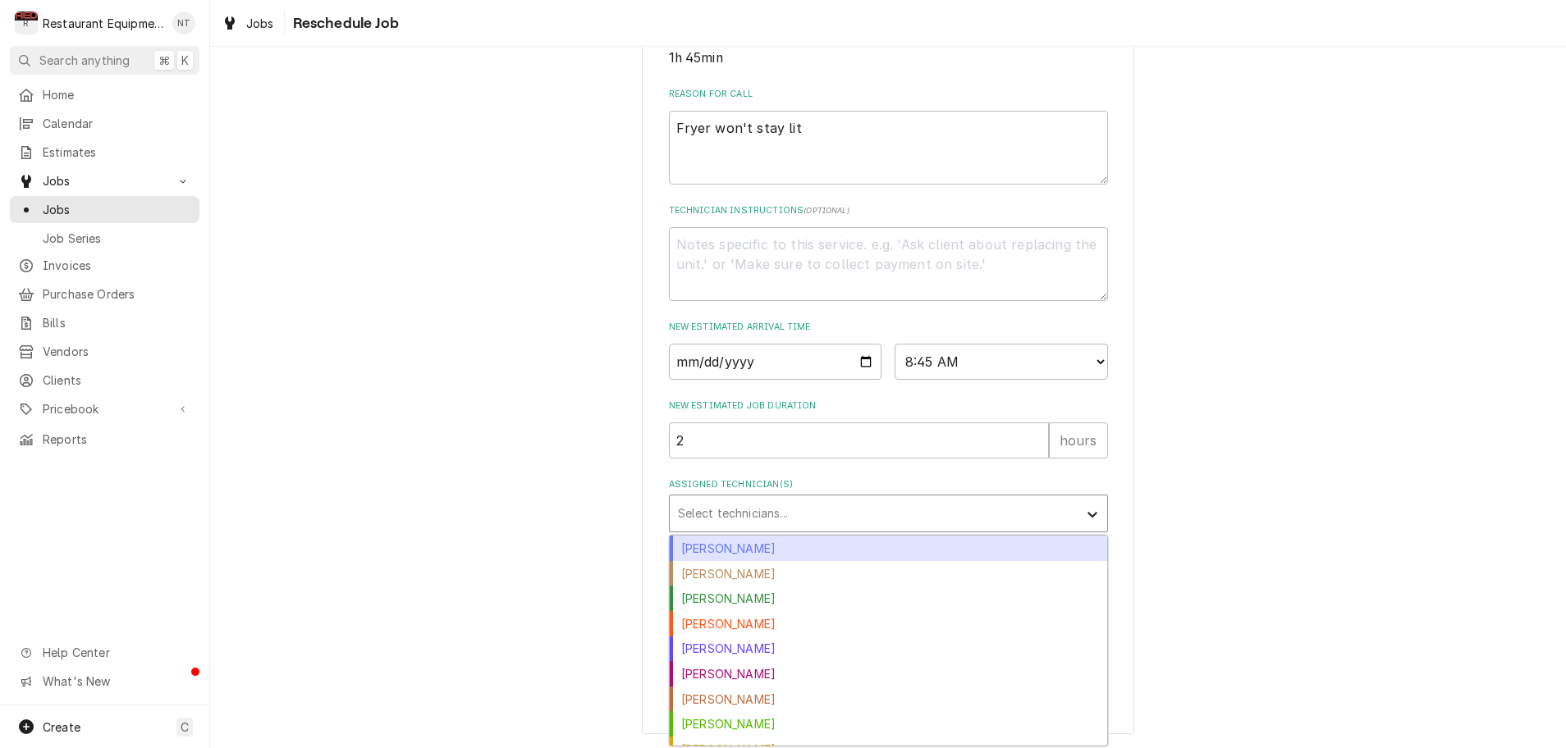
scroll to position [0, 0]
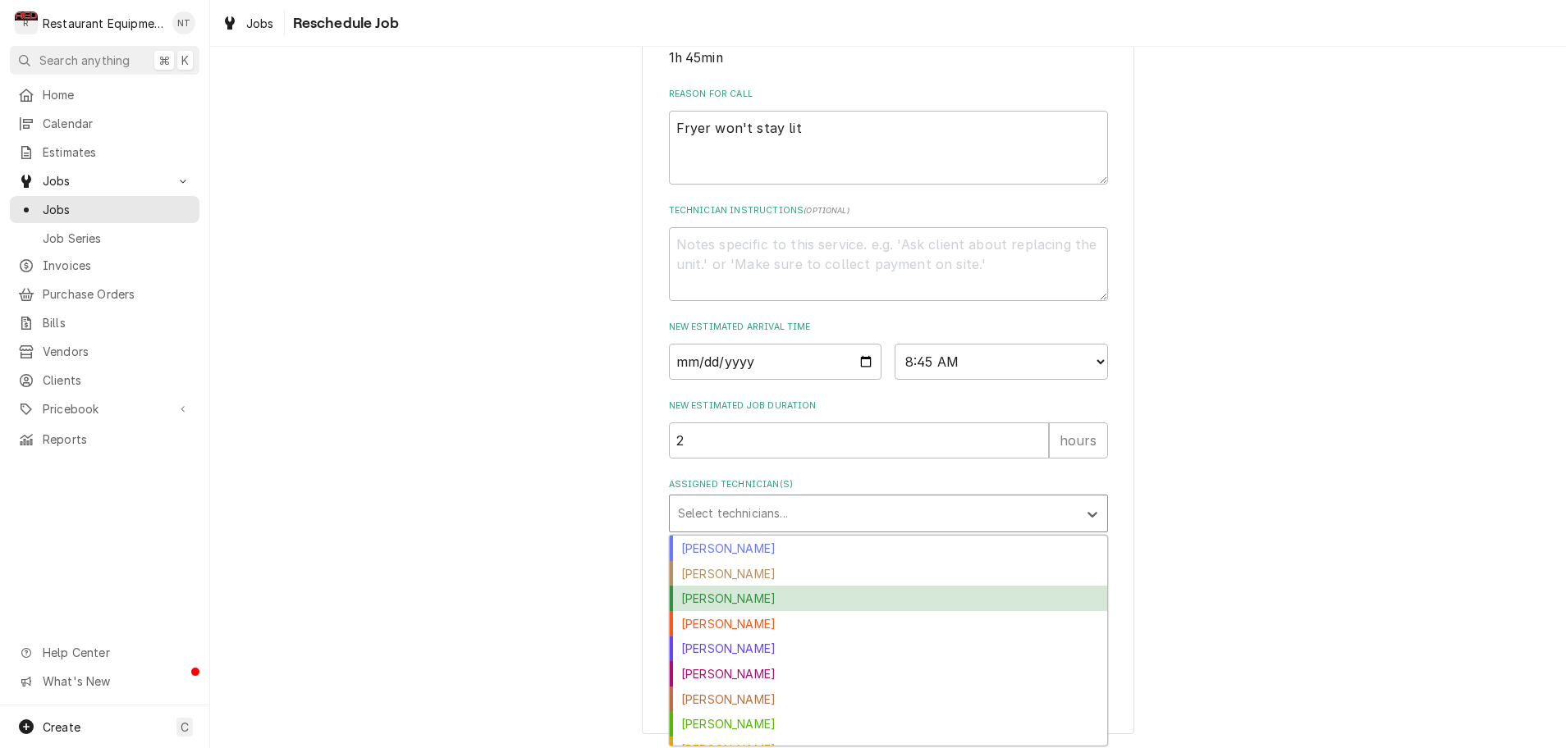
click at [805, 600] on div "[PERSON_NAME]" at bounding box center [888, 598] width 437 height 25
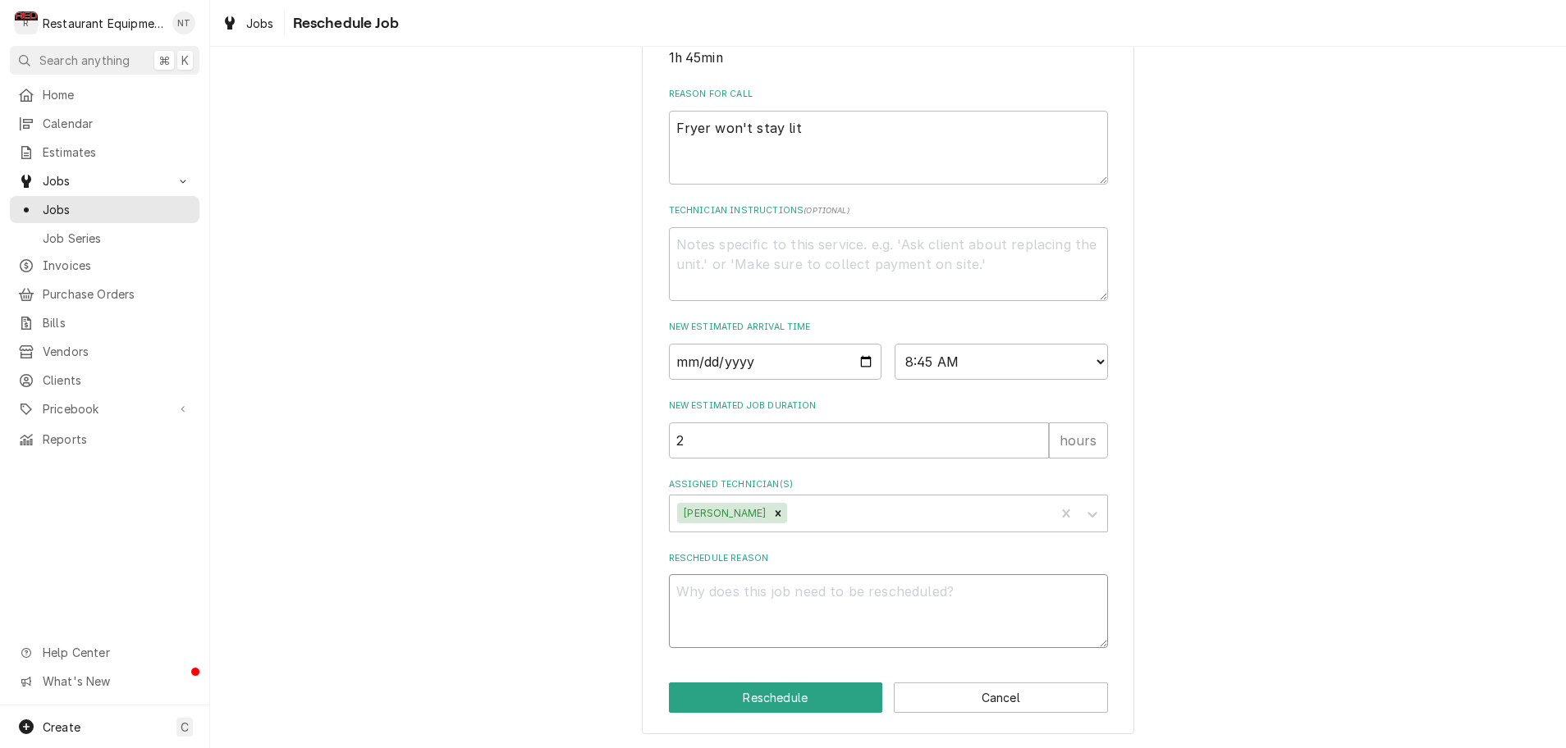
click at [771, 607] on textarea "Reschedule Reason" at bounding box center [888, 611] width 439 height 74
type textarea "x"
type textarea "p"
type textarea "x"
type textarea "pa"
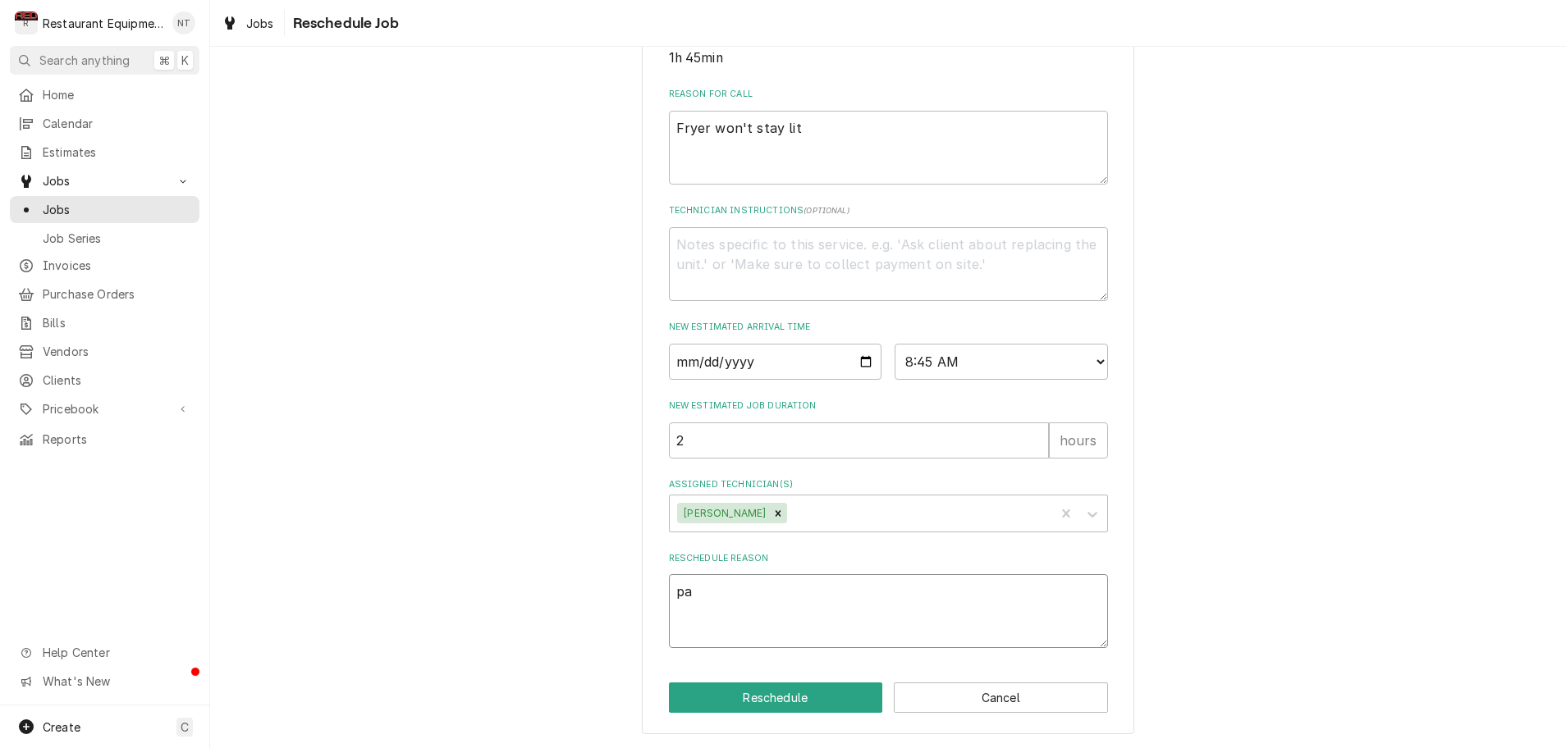
type textarea "x"
type textarea "par"
type textarea "x"
type textarea "part"
type textarea "x"
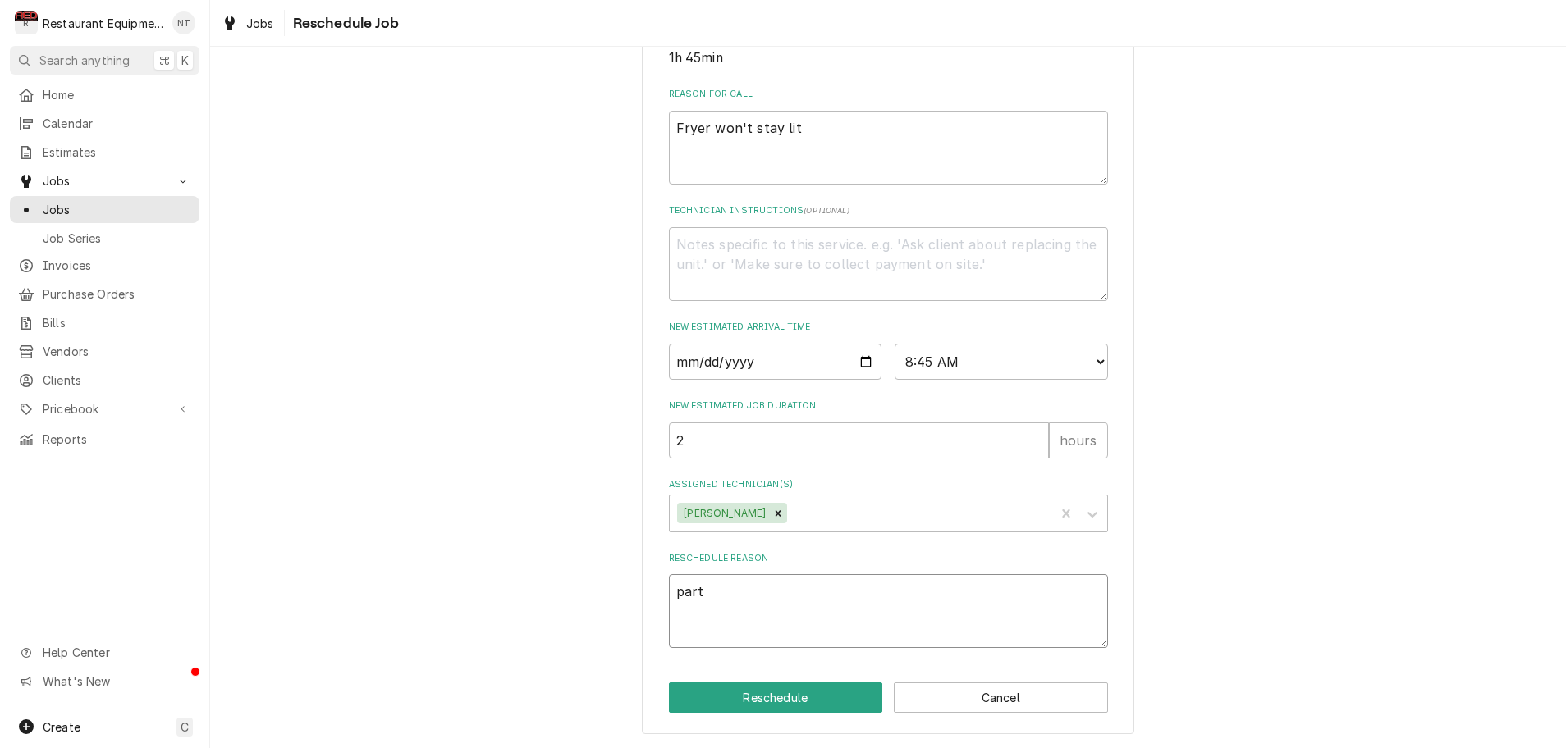
type textarea "parts"
type textarea "x"
type textarea "parts"
type textarea "x"
type textarea "parts i"
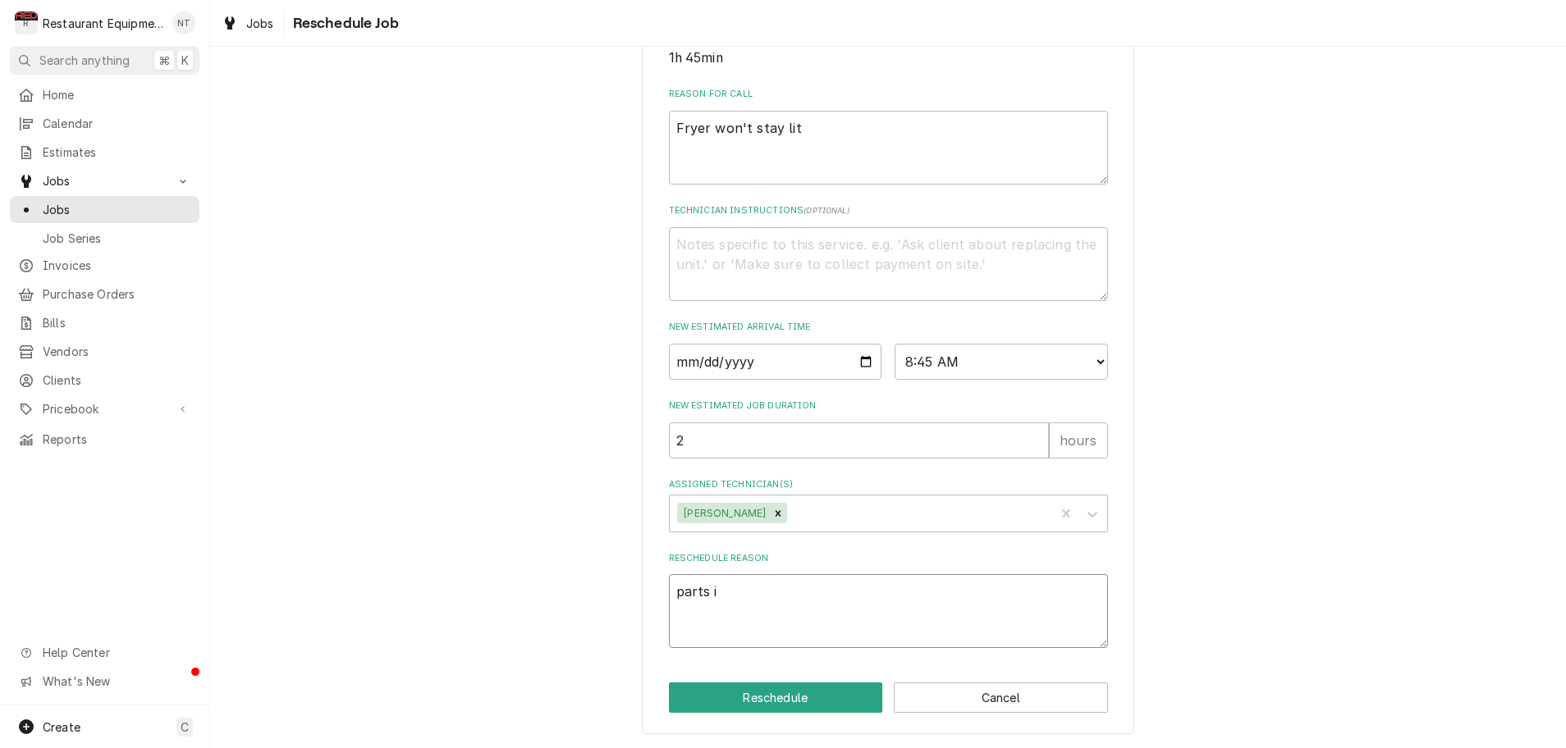
type textarea "x"
type textarea "parts in"
click at [761, 694] on button "Reschedule" at bounding box center [776, 698] width 214 height 30
type textarea "x"
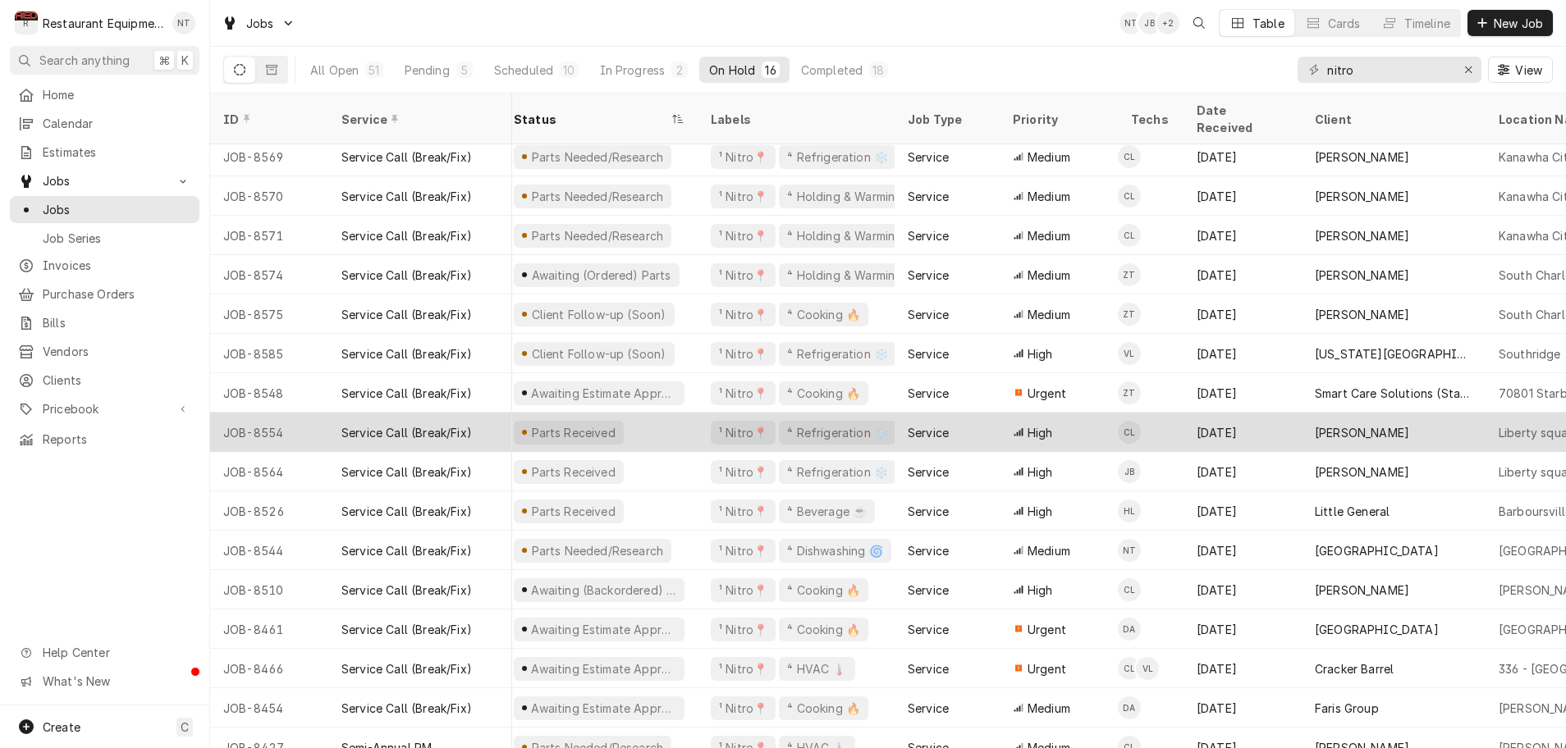
scroll to position [7, 15]
click at [643, 416] on div "Parts Received" at bounding box center [595, 432] width 197 height 39
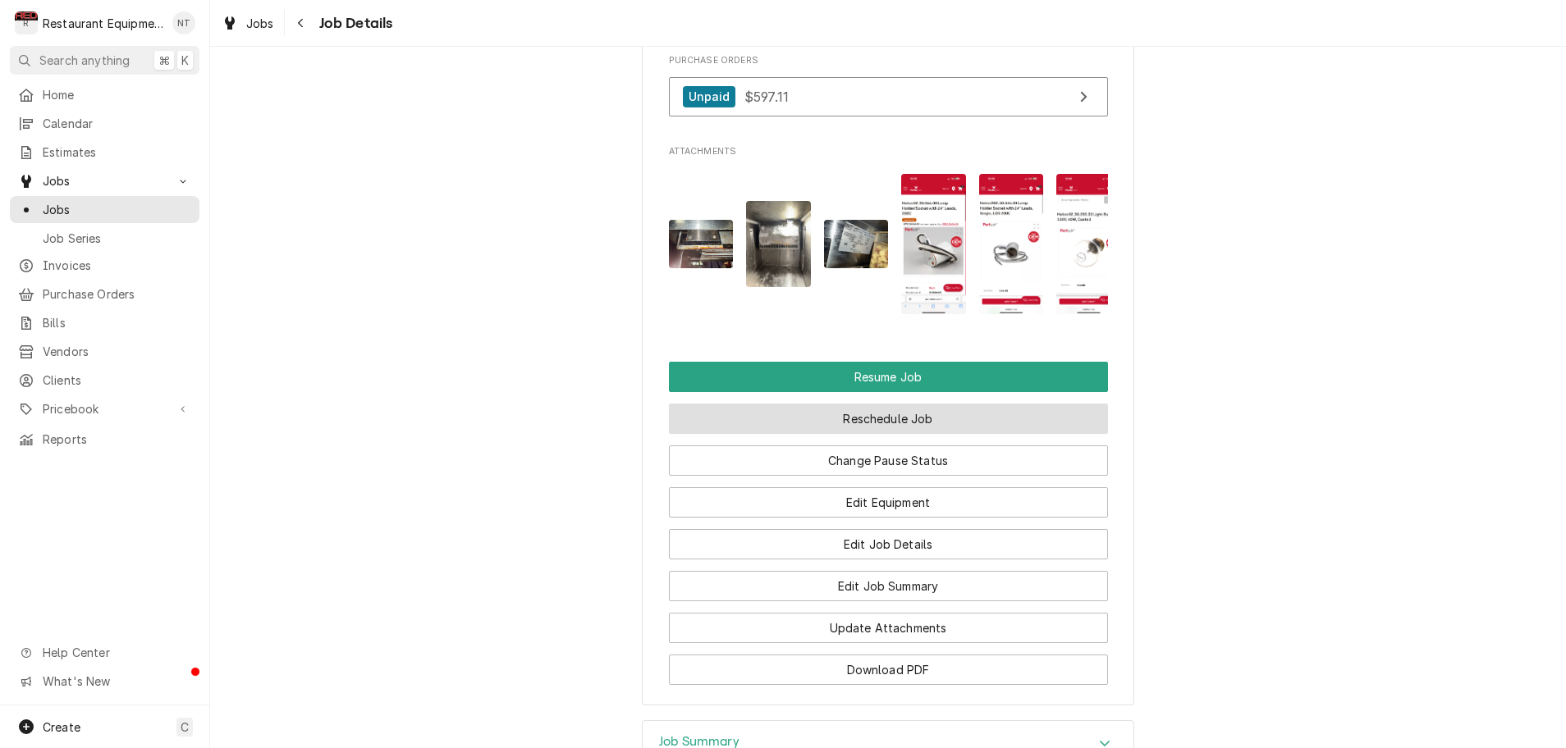
scroll to position [1889, 0]
click at [751, 403] on button "Reschedule Job" at bounding box center [888, 418] width 439 height 30
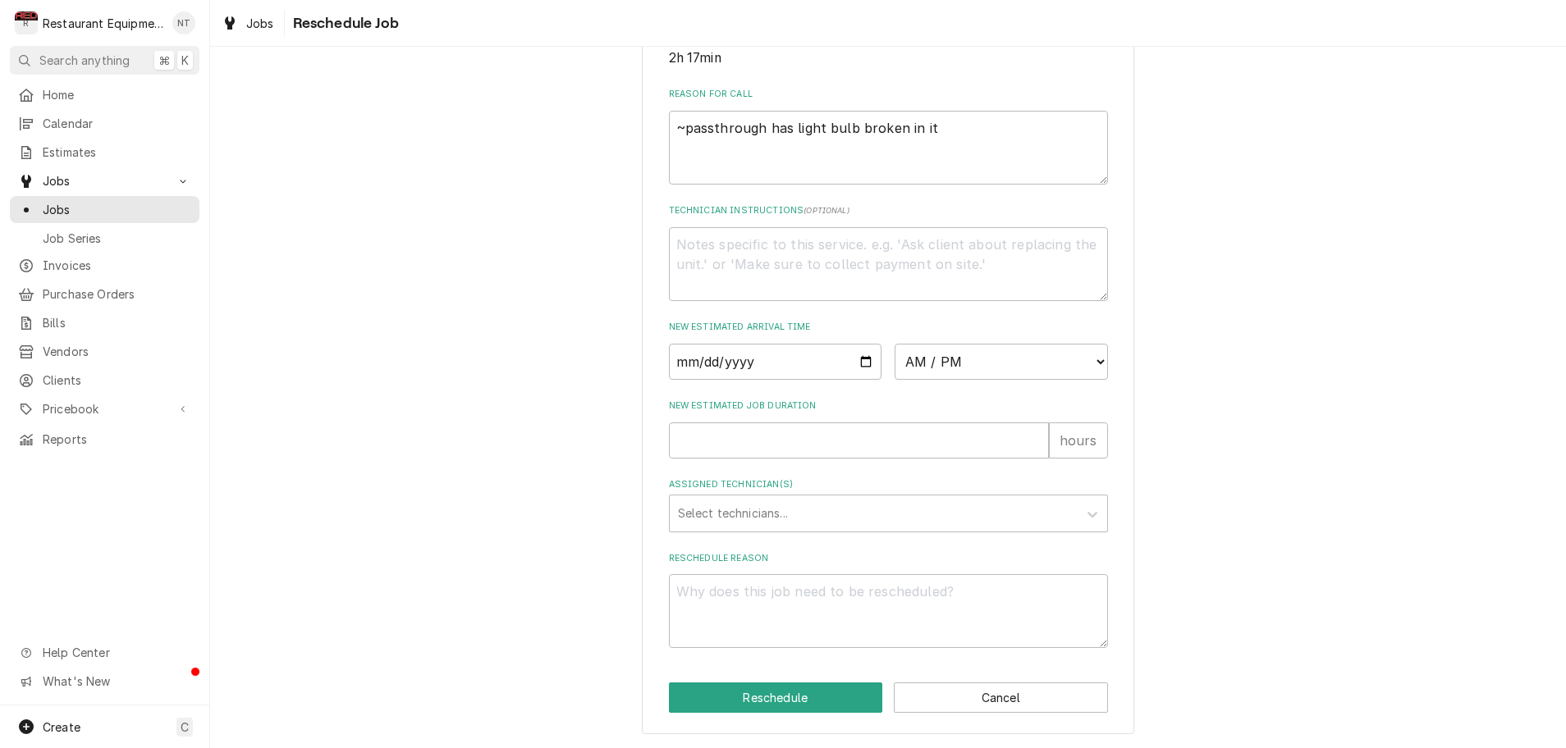
scroll to position [465, 0]
click at [737, 367] on input "Date" at bounding box center [775, 362] width 213 height 36
type input "2025-08-19"
type textarea "x"
select select "08:30:00"
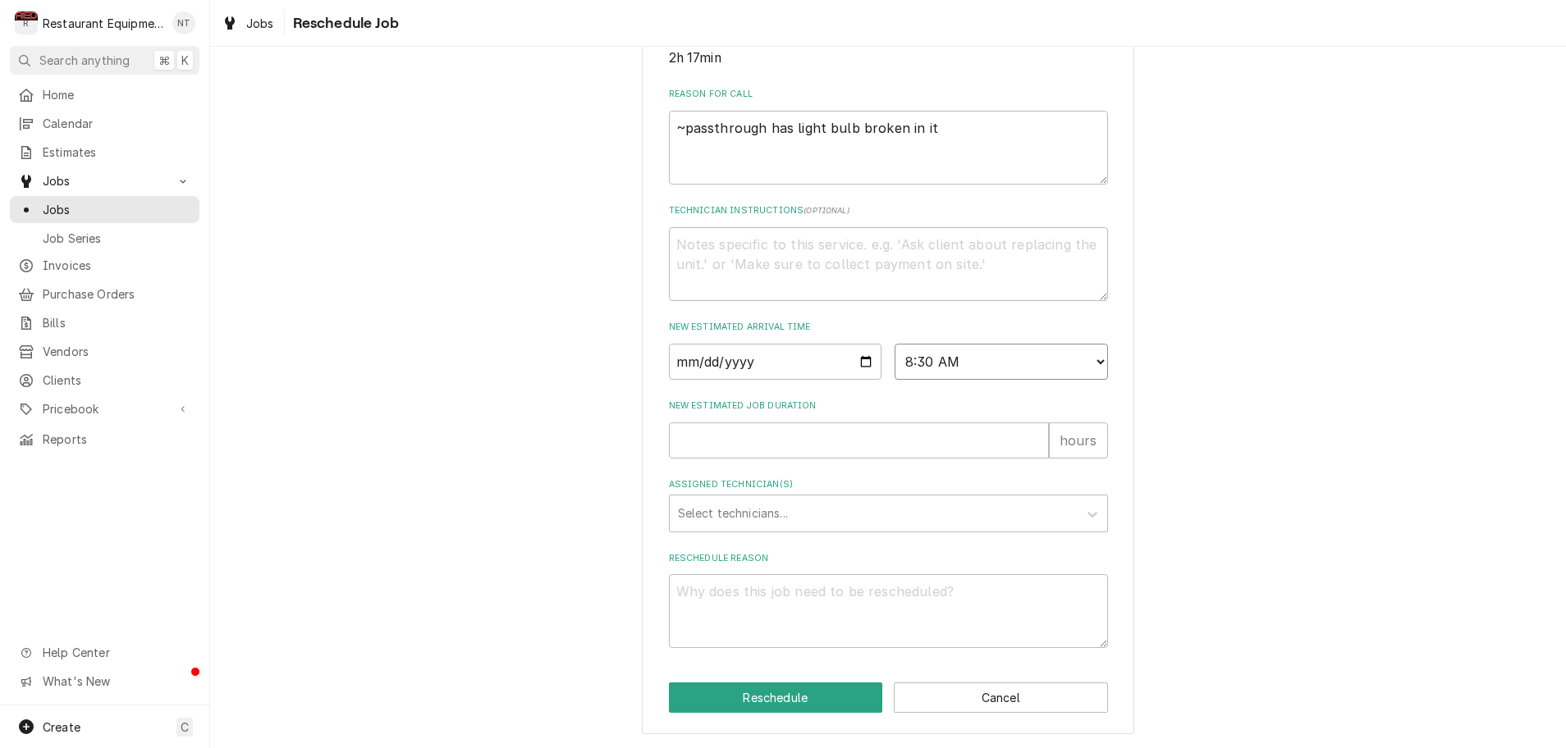
type textarea "x"
type input "1"
type textarea "x"
click at [1037, 440] on input "1" at bounding box center [859, 441] width 380 height 36
type input "2"
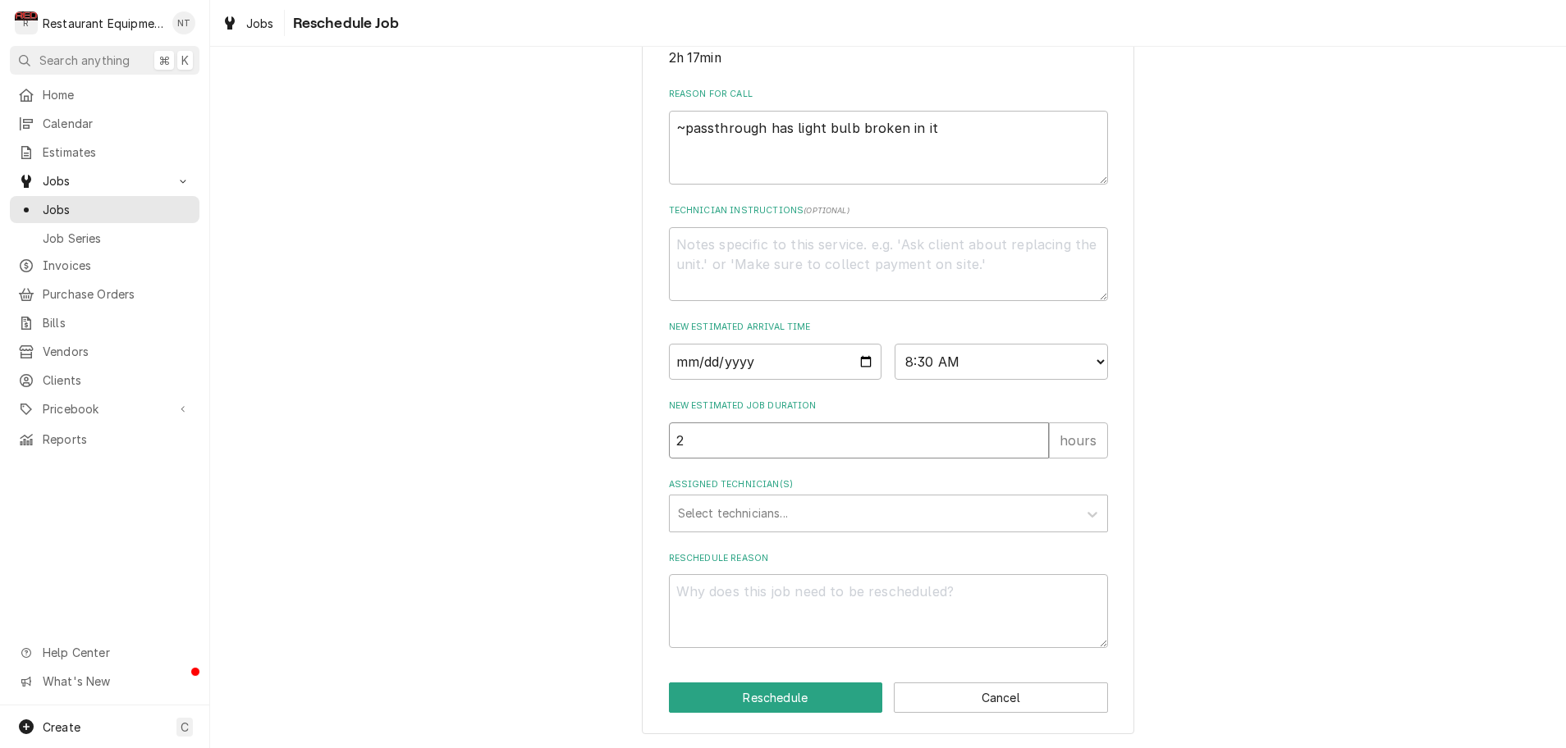
click at [1037, 440] on input "2" at bounding box center [859, 441] width 380 height 36
click at [1094, 515] on icon "Assigned Technician(s)" at bounding box center [1092, 515] width 10 height 6
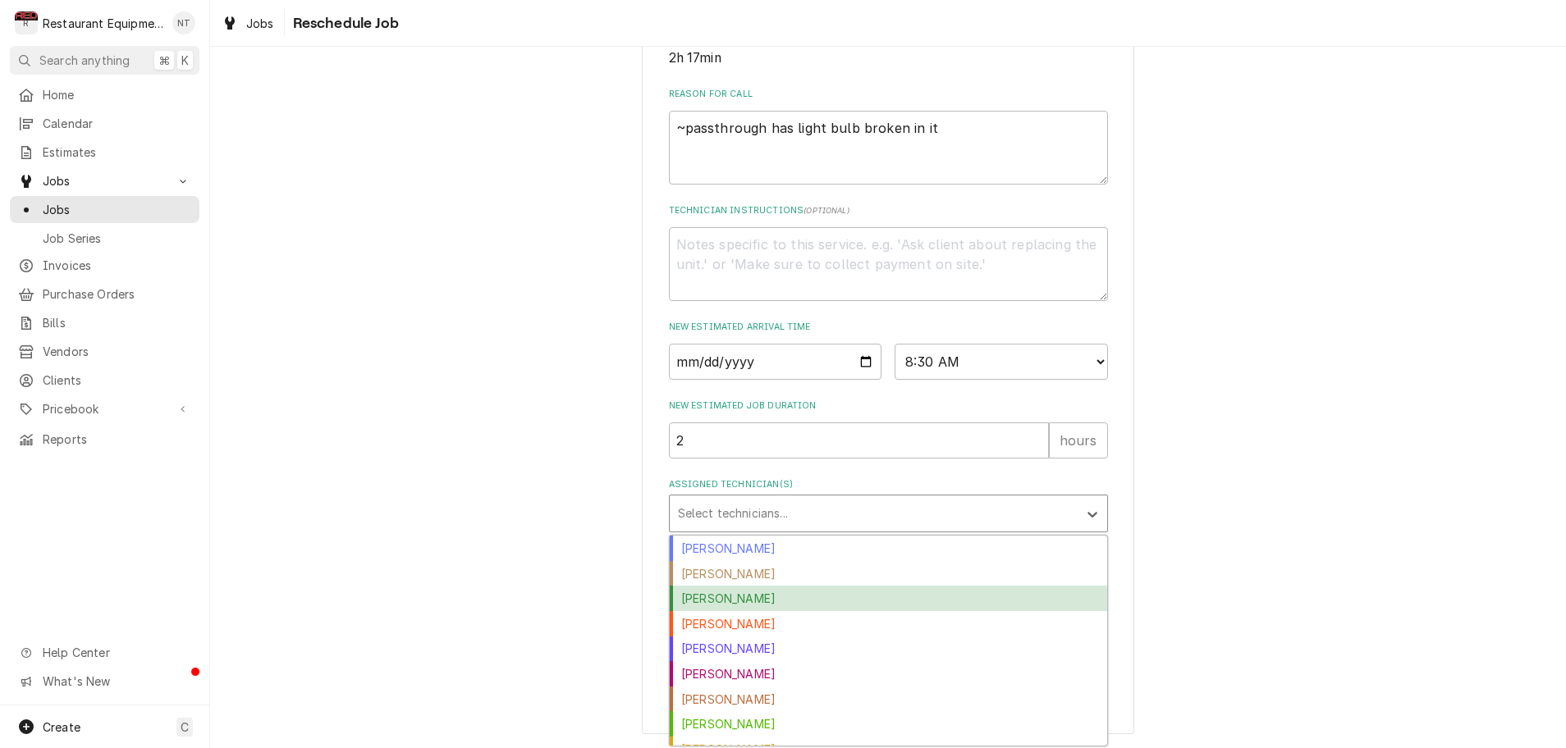
click at [782, 603] on div "Cole Livingston" at bounding box center [888, 598] width 437 height 25
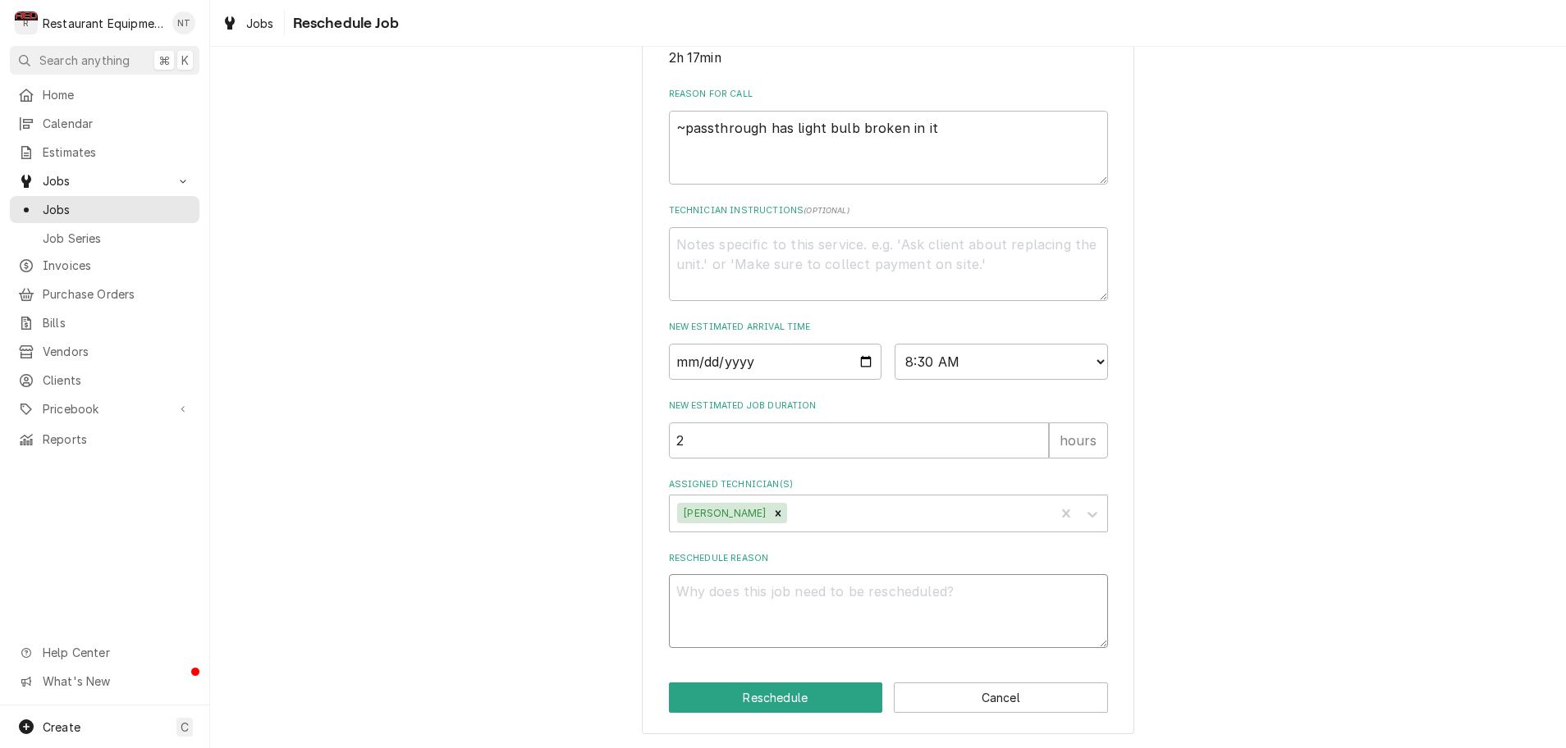
click at [806, 611] on textarea "Reschedule Reason" at bounding box center [888, 611] width 439 height 74
type textarea "x"
type textarea "p"
type textarea "x"
type textarea "pa"
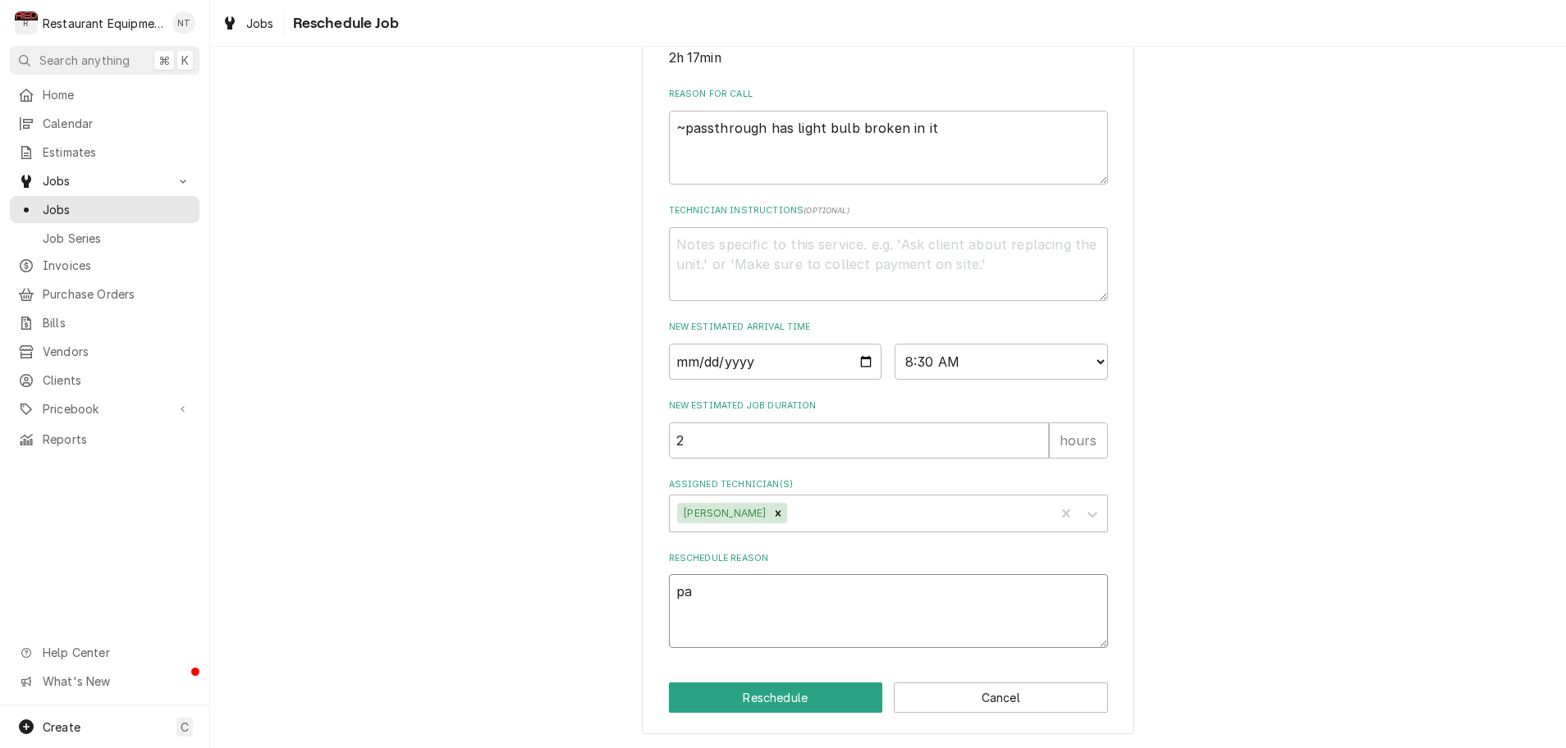
type textarea "x"
type textarea "par"
type textarea "x"
type textarea "part"
type textarea "x"
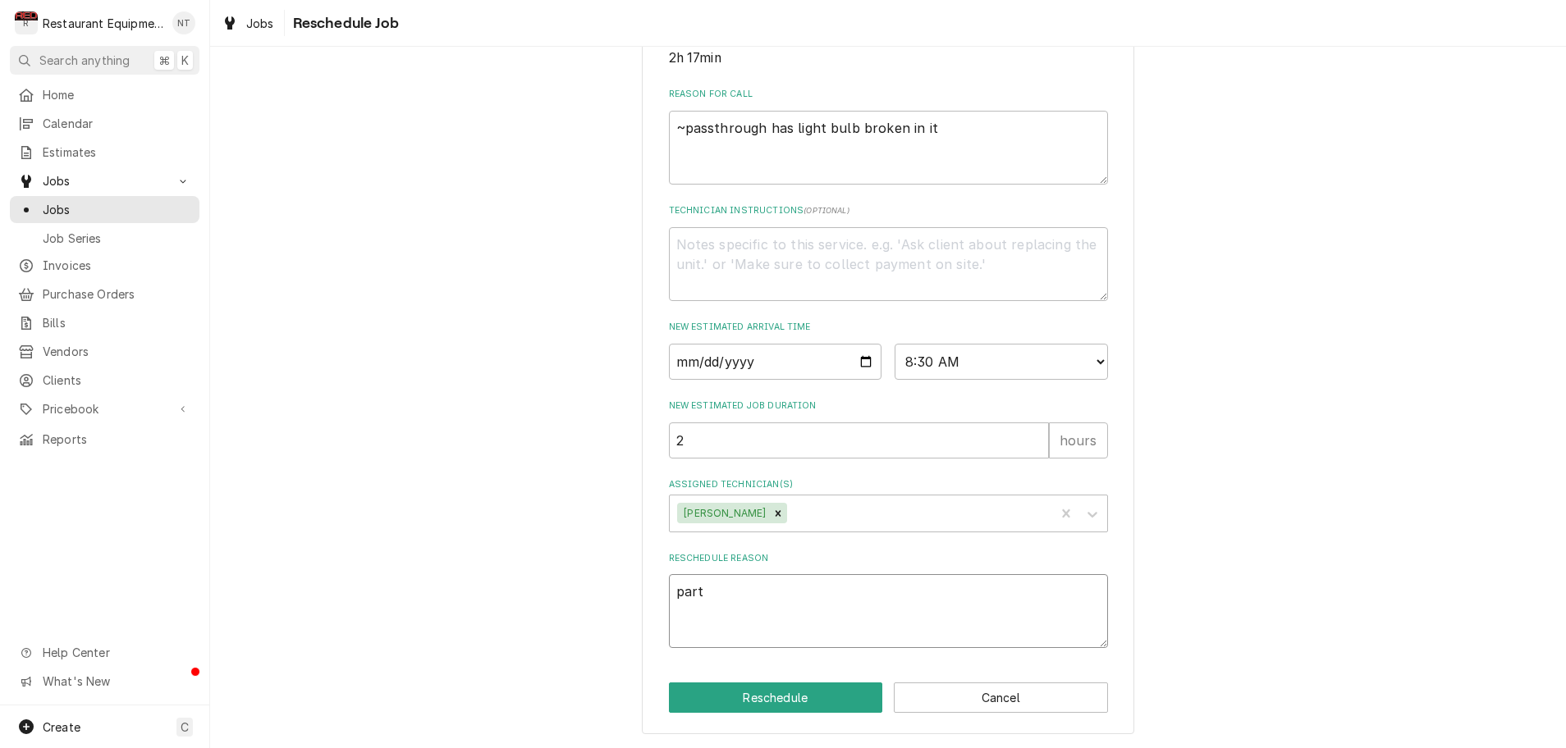
type textarea "parts"
type textarea "x"
type textarea "parts"
type textarea "x"
type textarea "parts i"
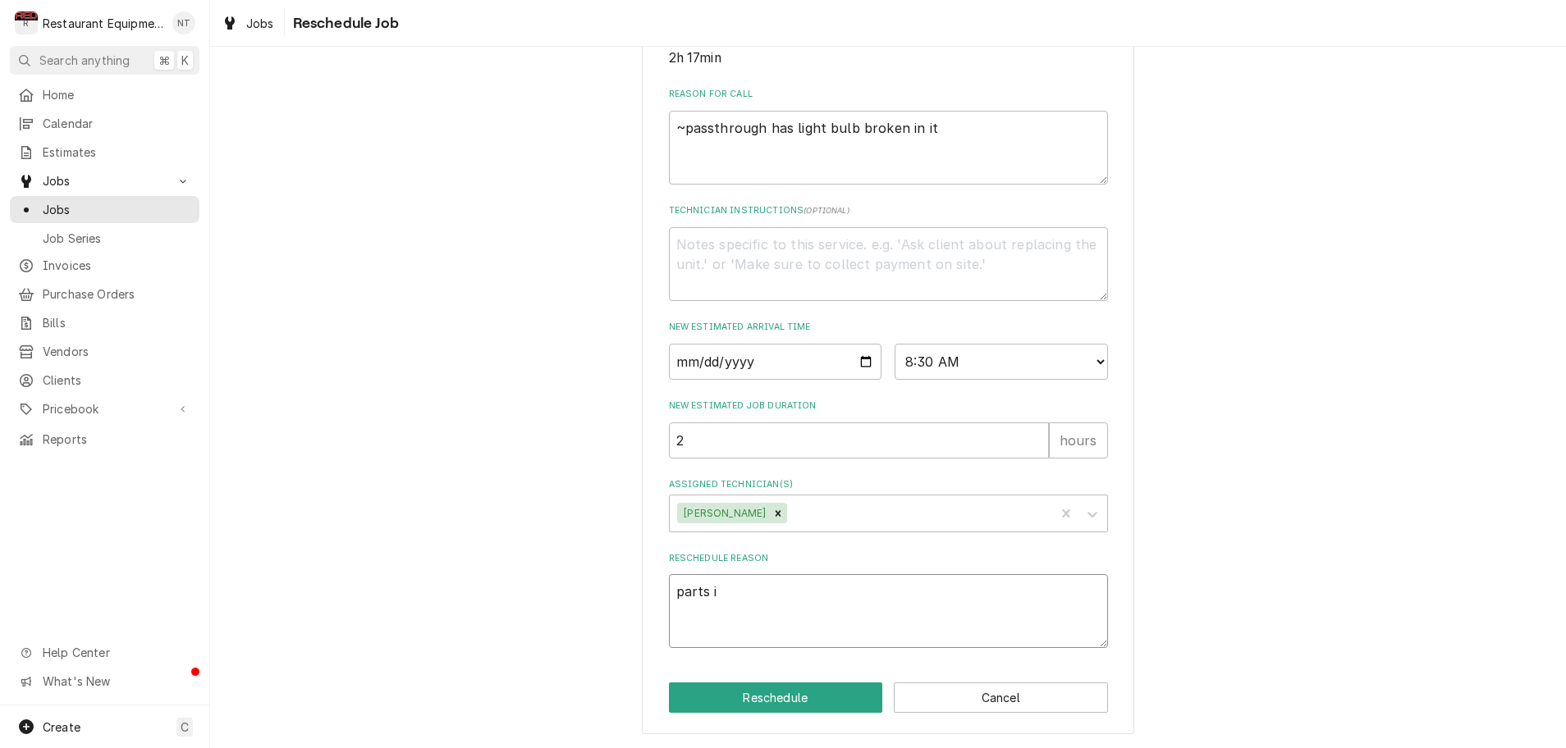
type textarea "x"
type textarea "parts in"
click at [789, 703] on button "Reschedule" at bounding box center [776, 698] width 214 height 30
type textarea "x"
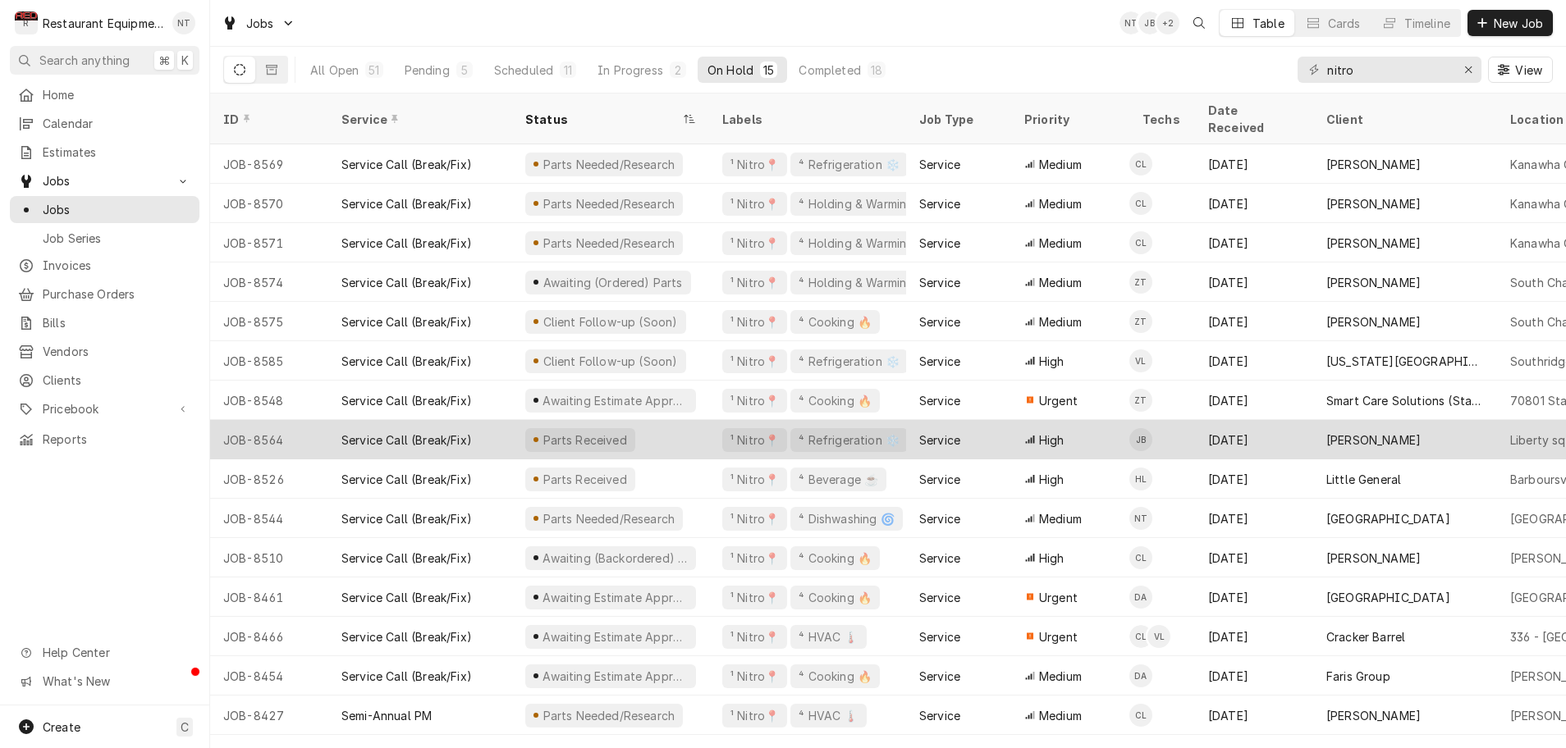
click at [670, 420] on div "Parts Received" at bounding box center [610, 439] width 197 height 39
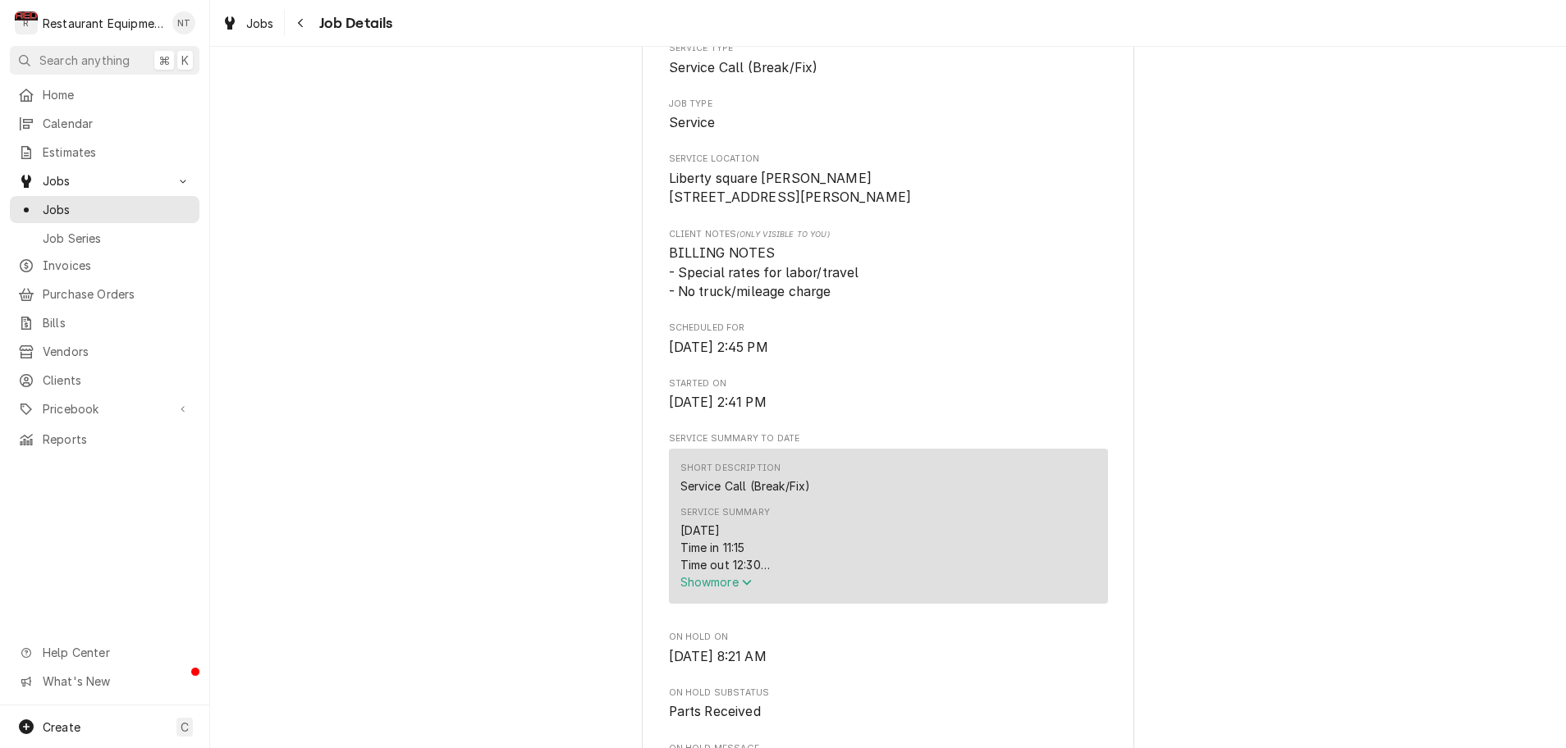
scroll to position [296, 0]
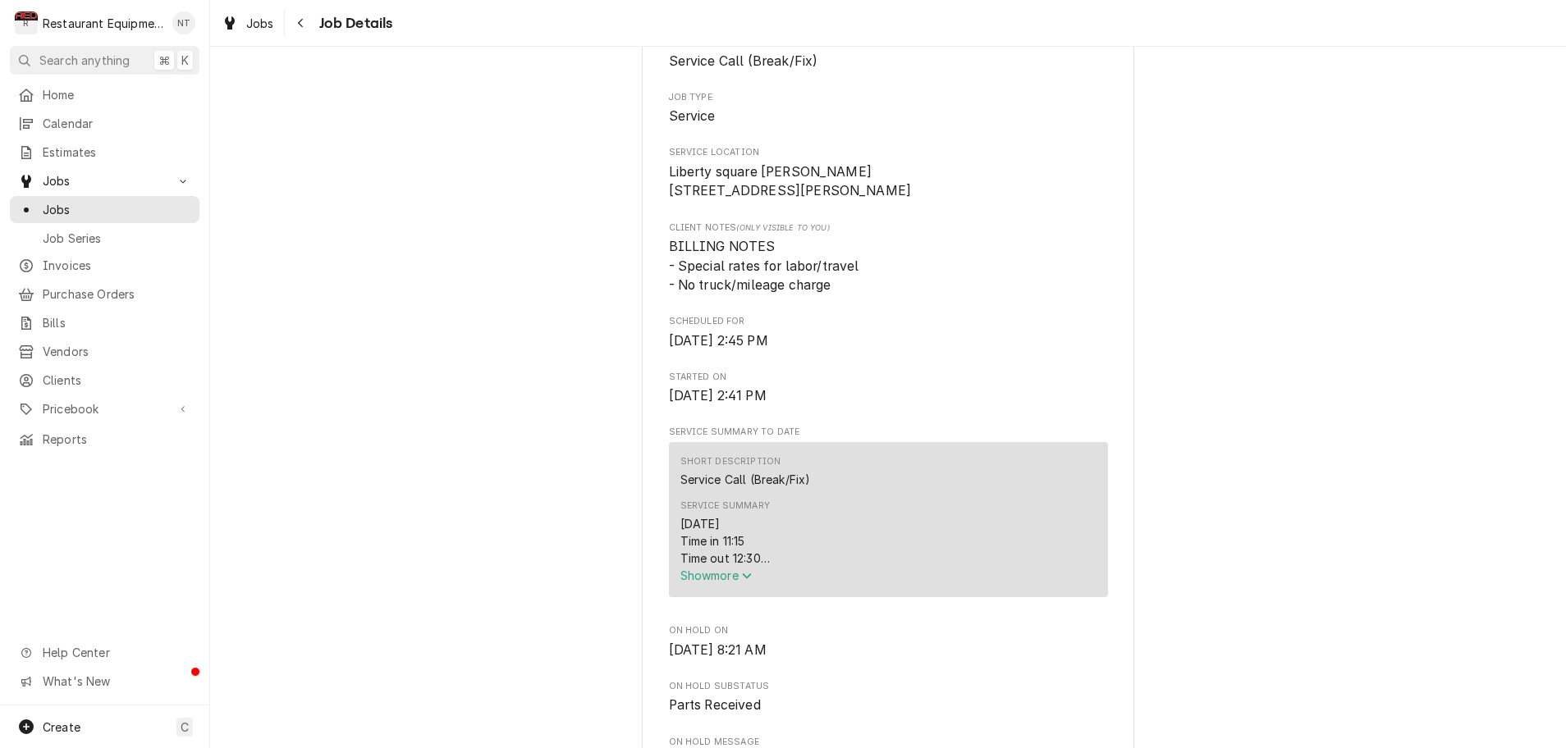
click at [750, 579] on icon "Service Summary" at bounding box center [746, 577] width 9 height 6
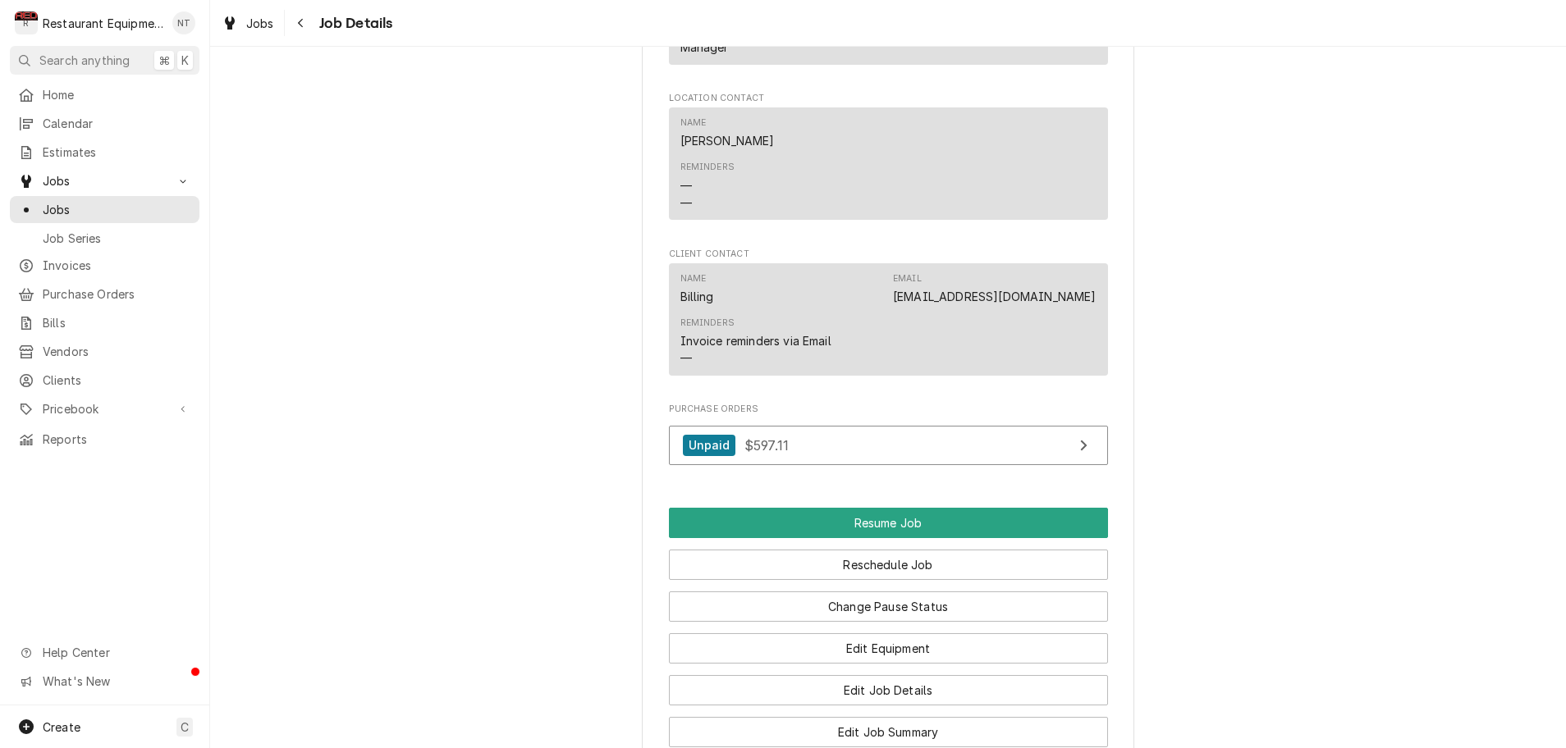
scroll to position [1842, 0]
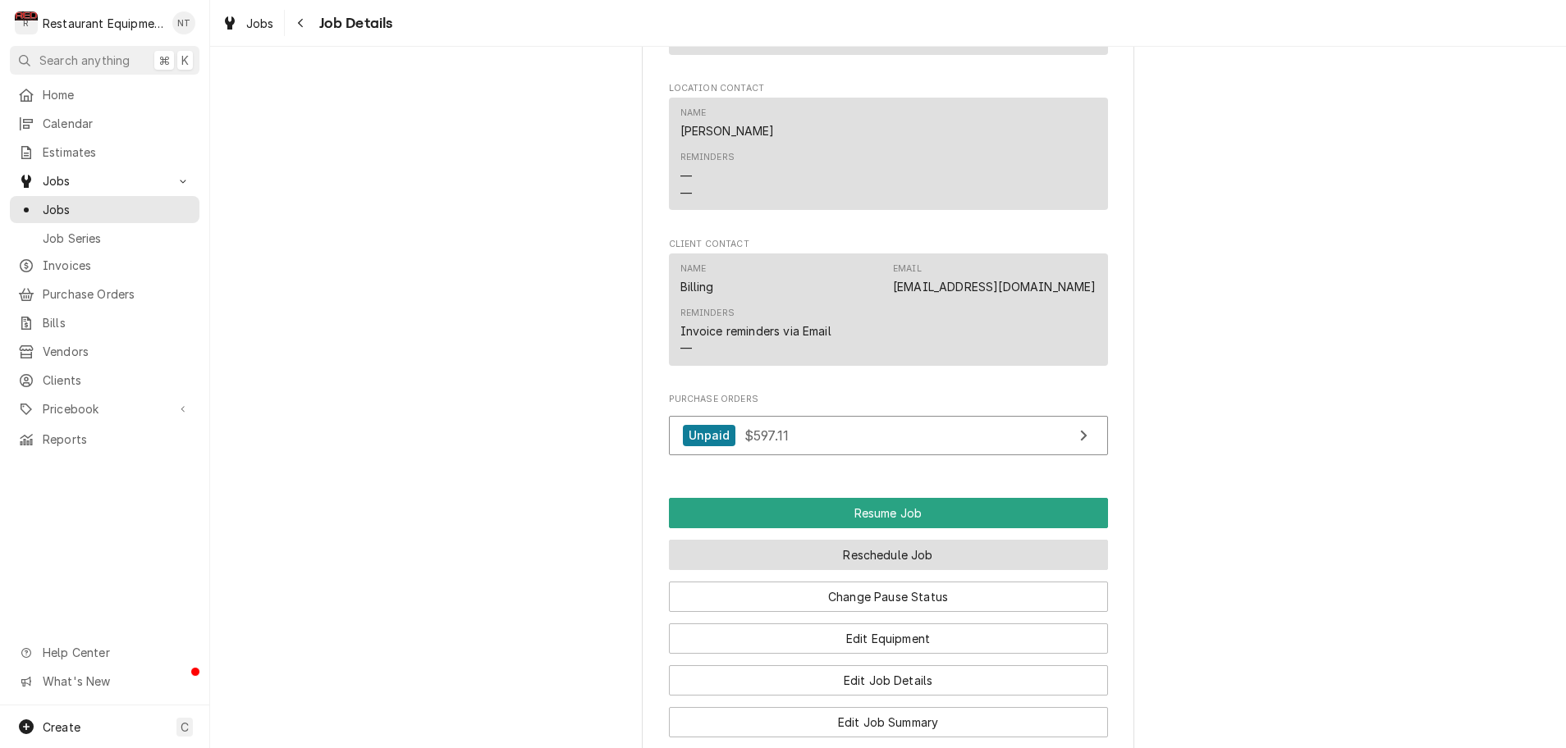
click at [800, 540] on button "Reschedule Job" at bounding box center [888, 555] width 439 height 30
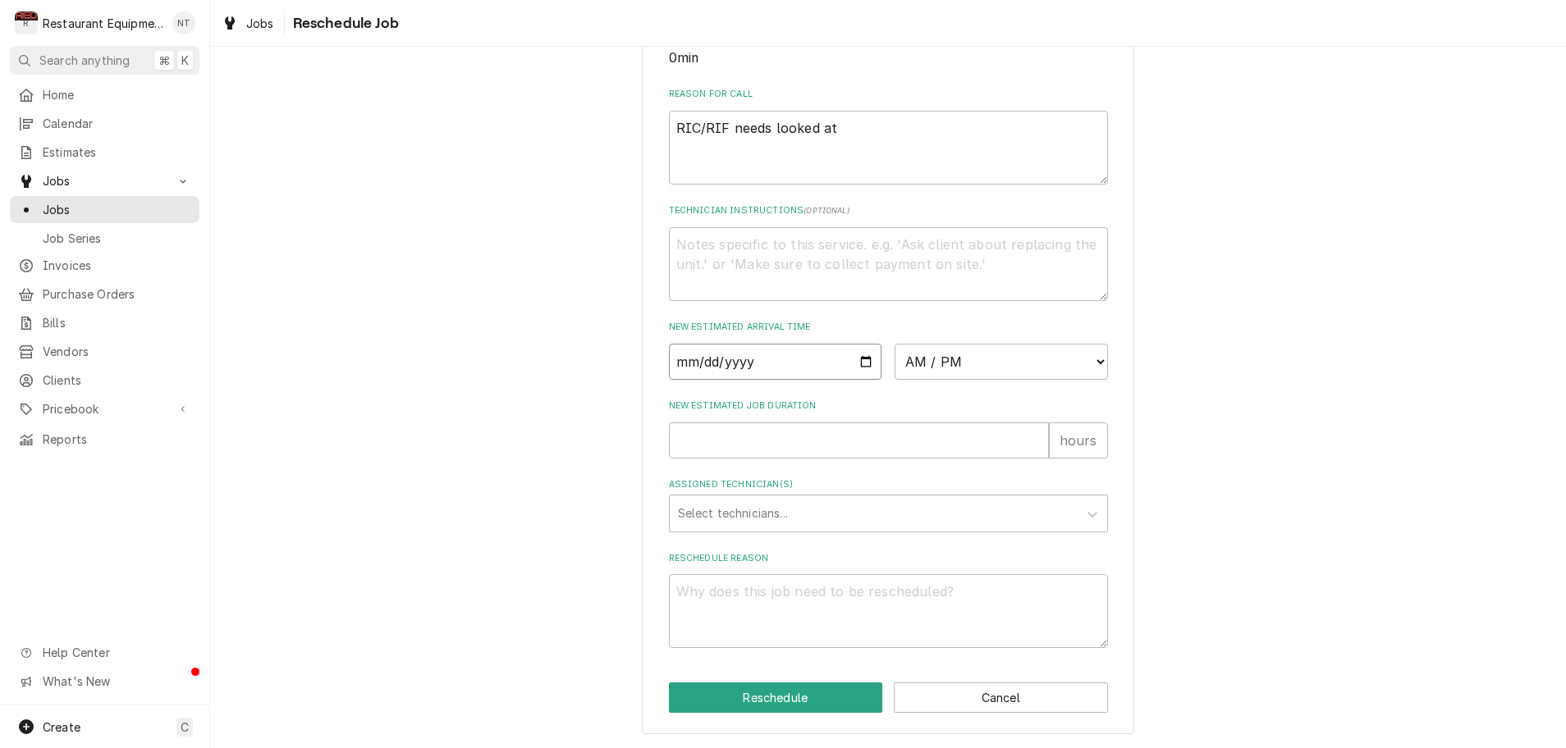
scroll to position [2, 1]
click at [696, 364] on input "Date" at bounding box center [775, 362] width 213 height 36
click at [730, 362] on input "Date" at bounding box center [775, 362] width 213 height 36
type input "2025-08-19"
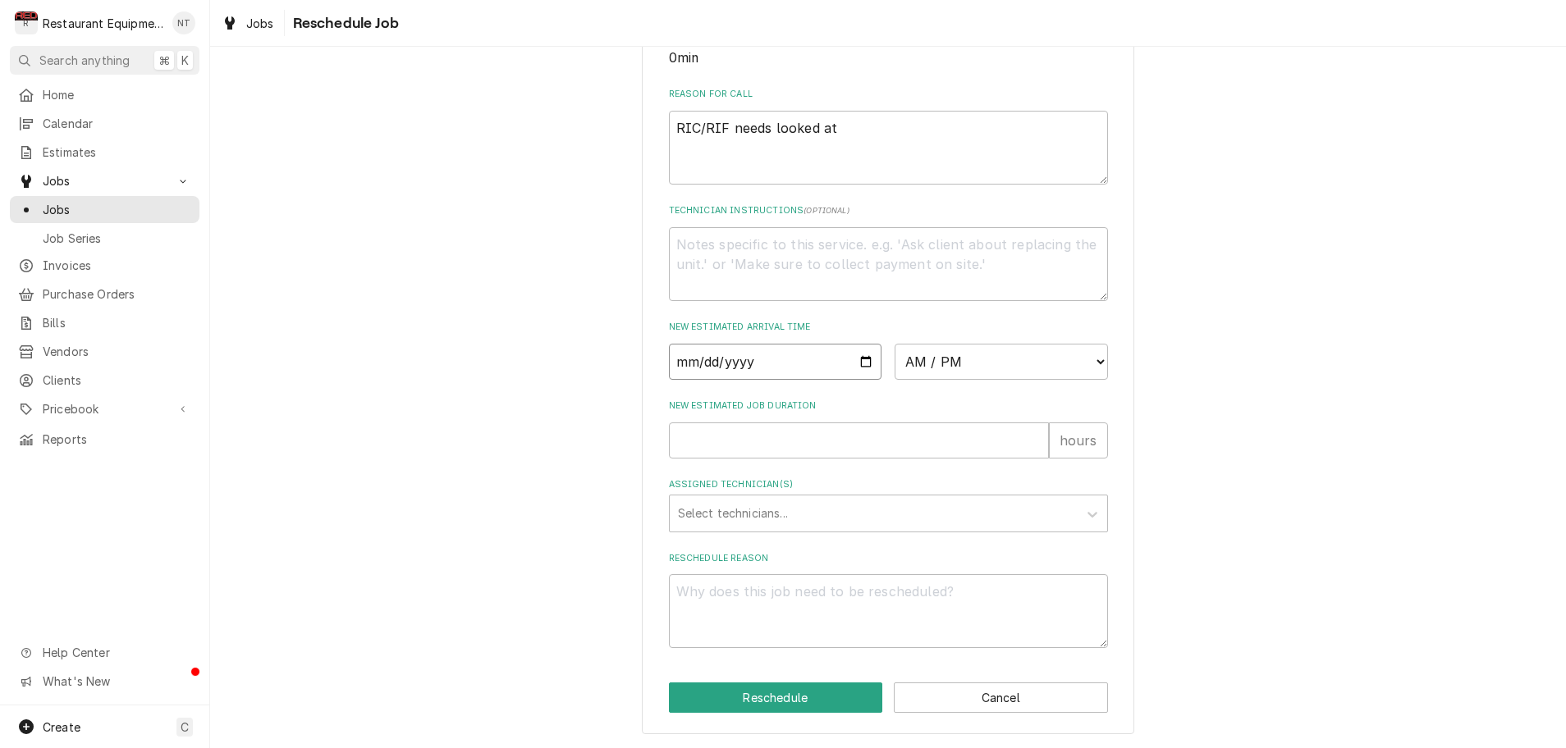
type textarea "x"
select select "10:30:00"
type textarea "x"
type input "1"
type textarea "x"
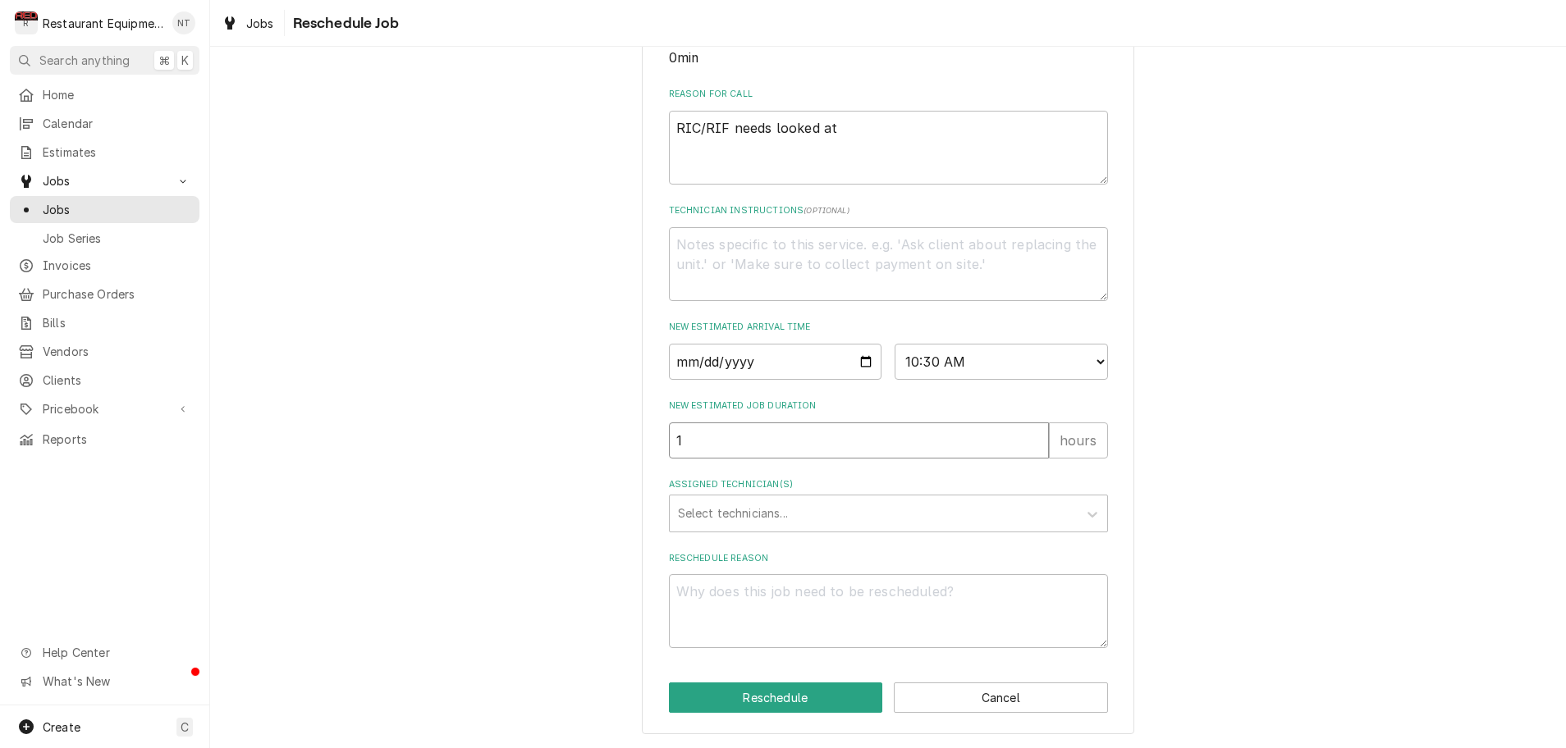
click at [1036, 439] on input "1" at bounding box center [859, 441] width 380 height 36
type input "2"
type textarea "x"
click at [1036, 439] on input "2" at bounding box center [859, 441] width 380 height 36
type input "3"
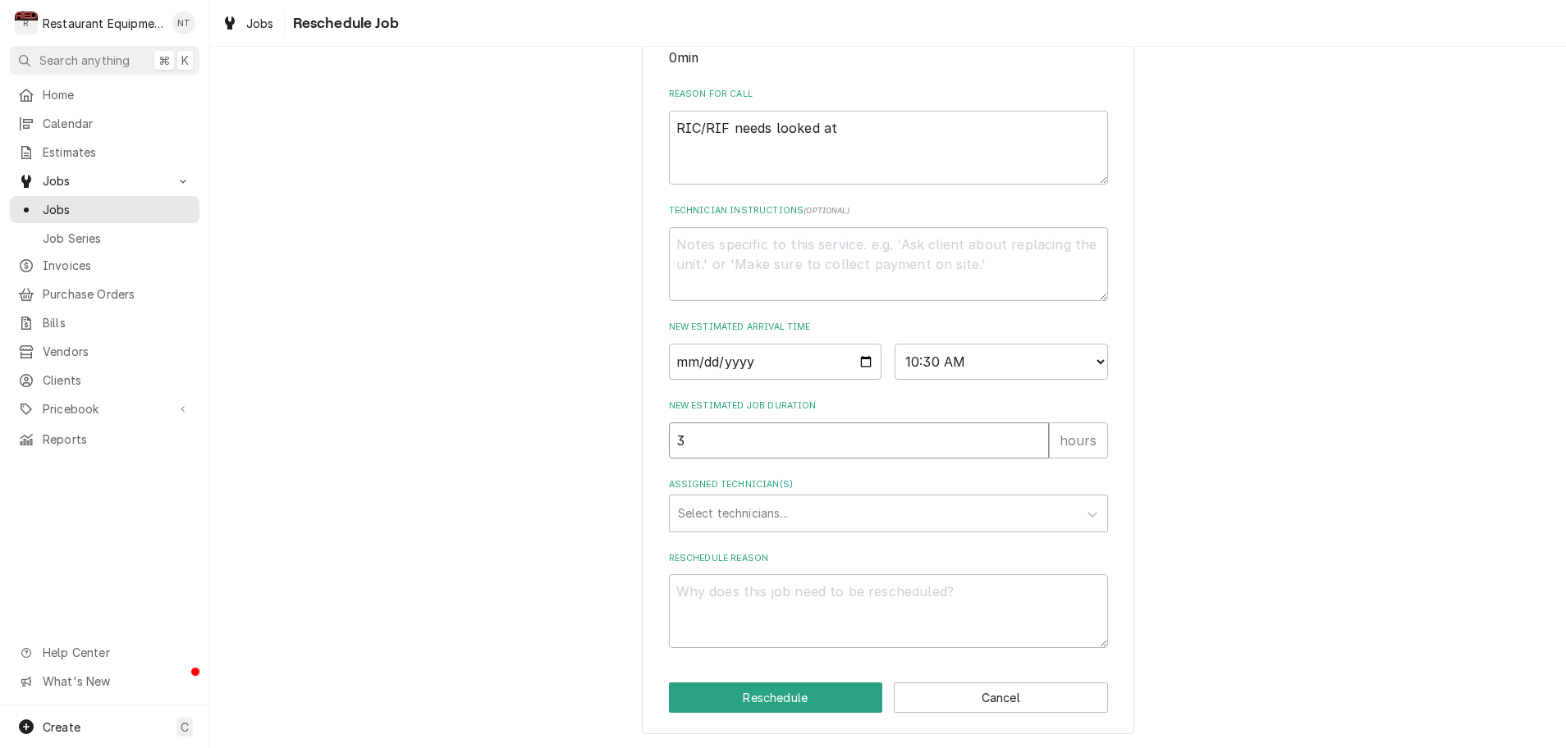
click at [1038, 440] on input "3" at bounding box center [859, 441] width 380 height 36
click at [1092, 516] on icon "Assigned Technician(s)" at bounding box center [1092, 515] width 10 height 6
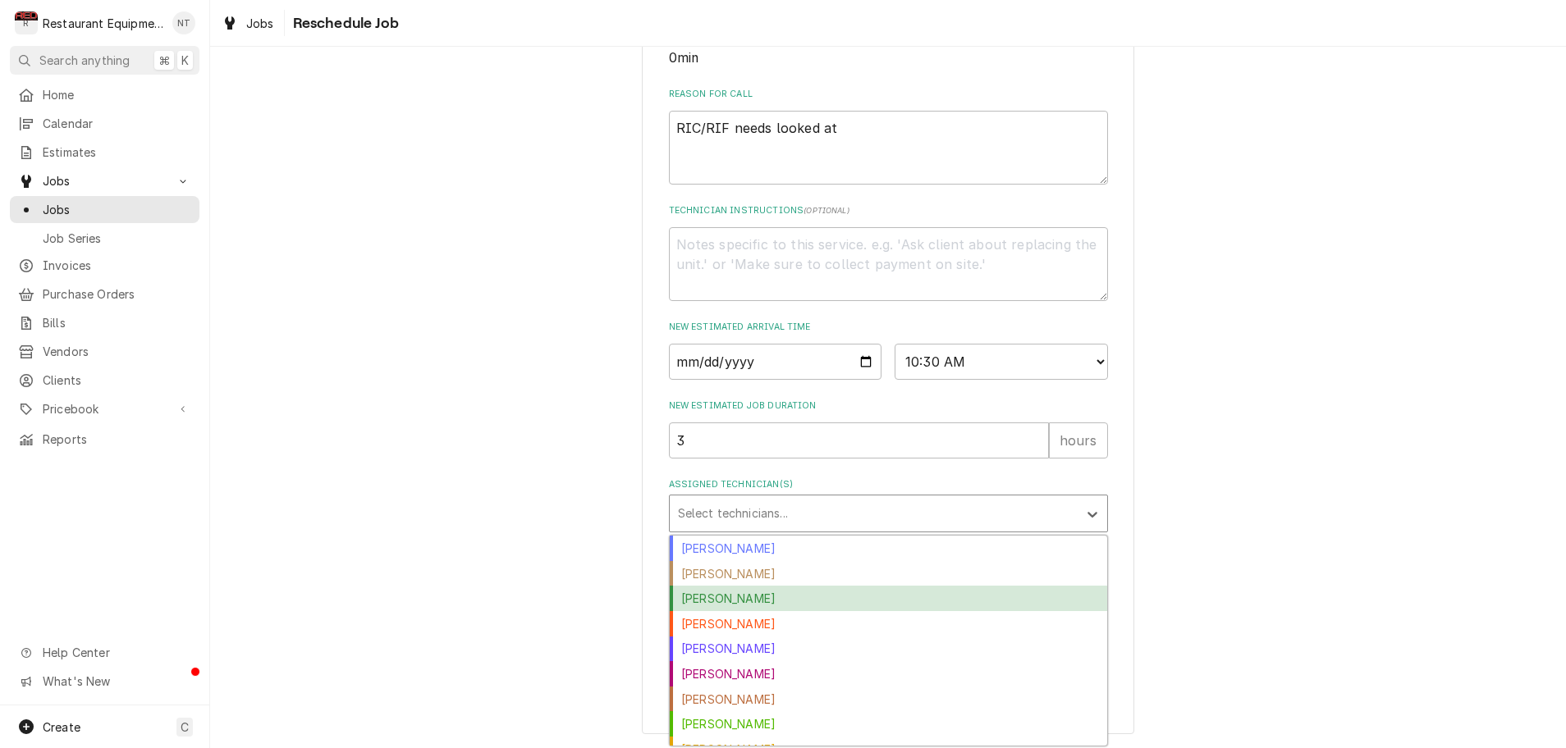
click at [774, 604] on div "Cole Livingston" at bounding box center [888, 598] width 437 height 25
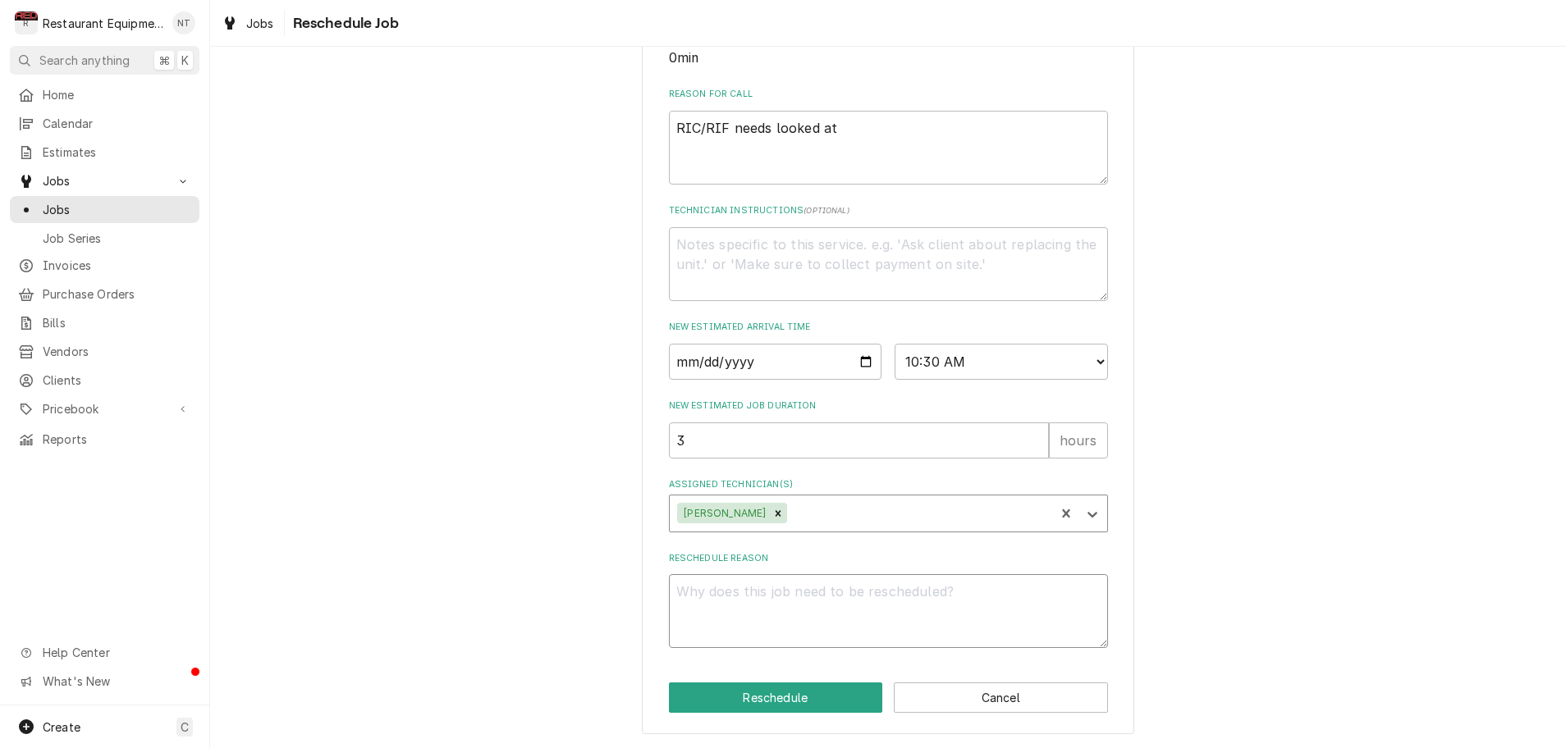
click at [770, 623] on textarea "Reschedule Reason" at bounding box center [888, 611] width 439 height 74
type textarea "x"
type textarea "p"
type textarea "x"
type textarea "pa"
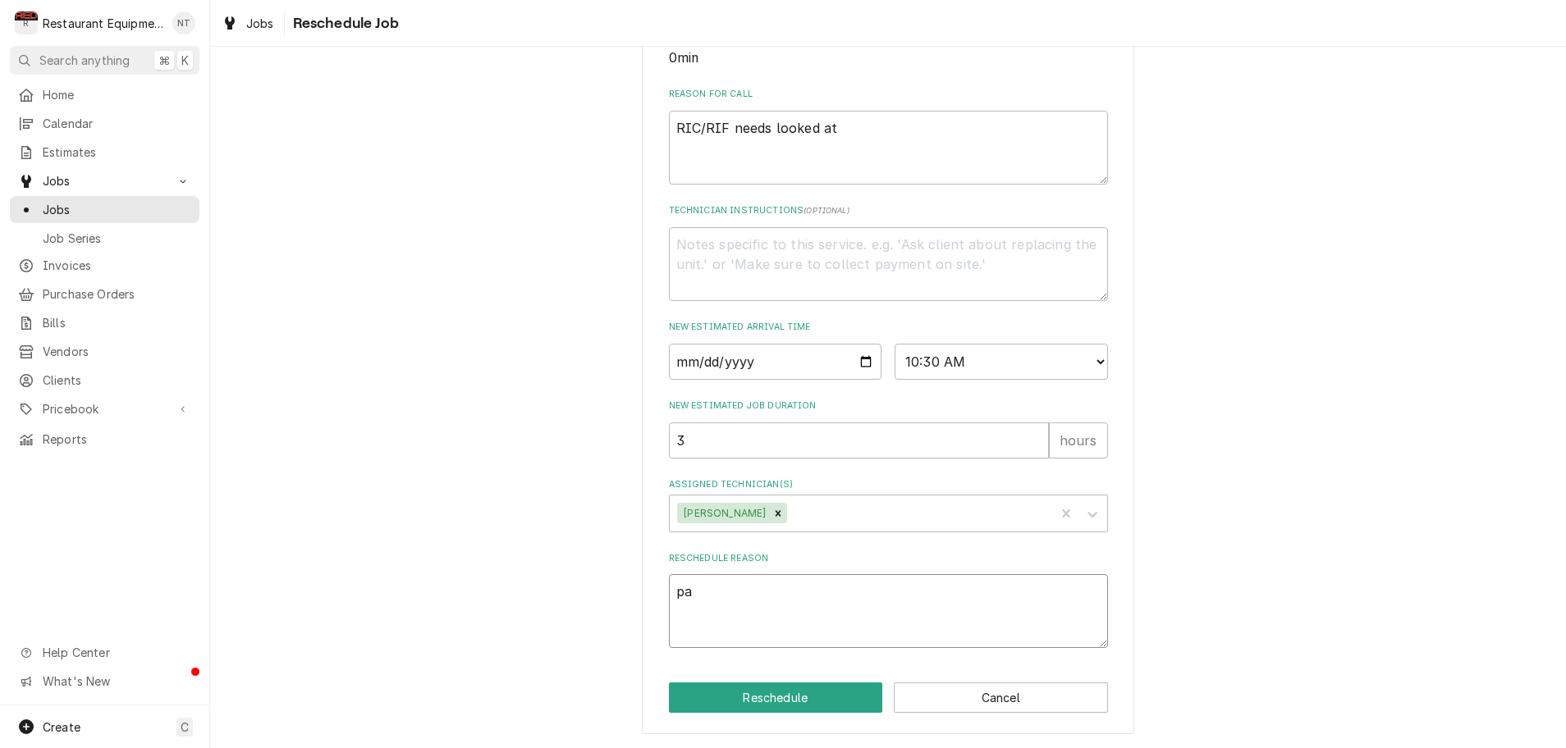
type textarea "x"
type textarea "par"
type textarea "x"
type textarea "part"
type textarea "x"
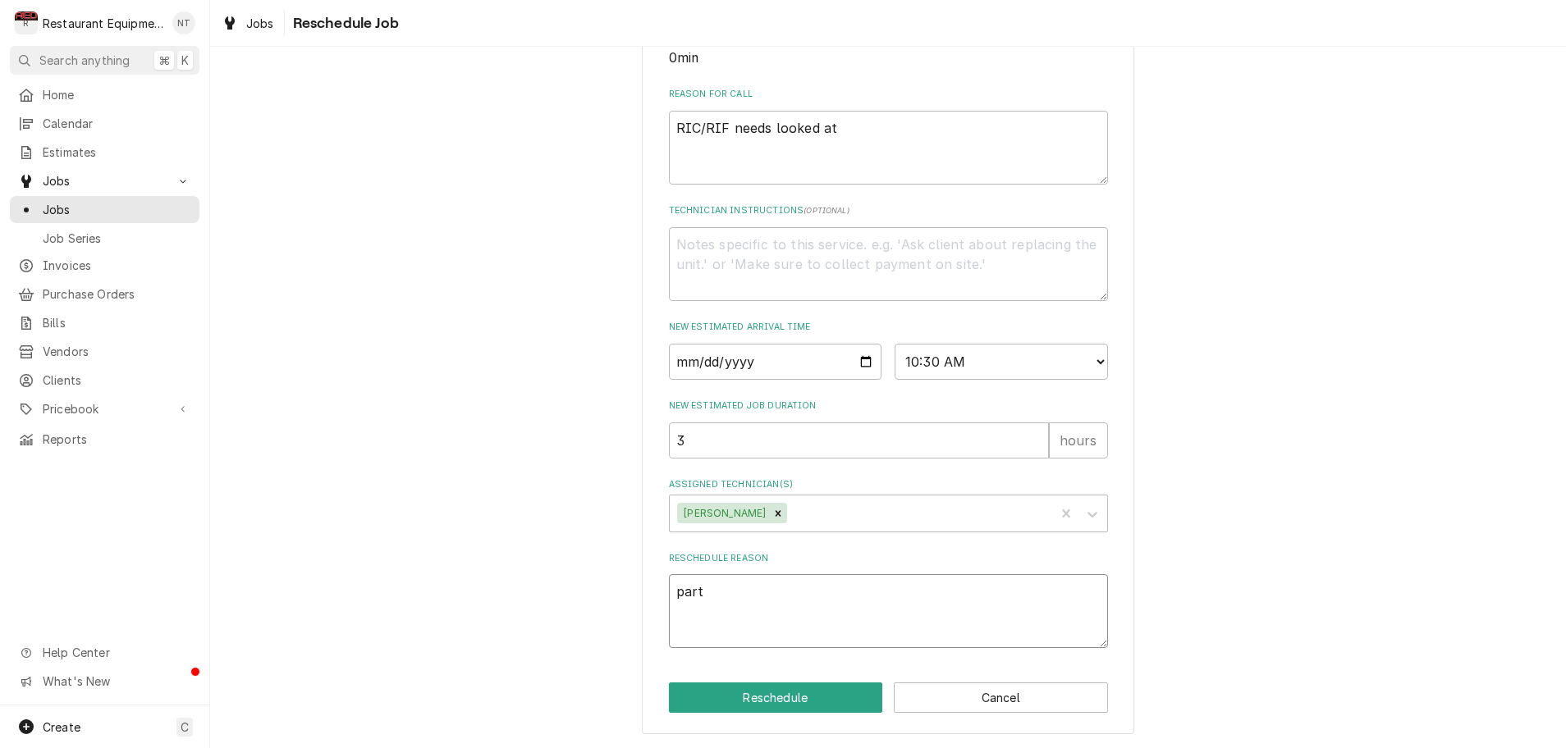
type textarea "parts"
type textarea "x"
type textarea "parts"
type textarea "x"
type textarea "parts i"
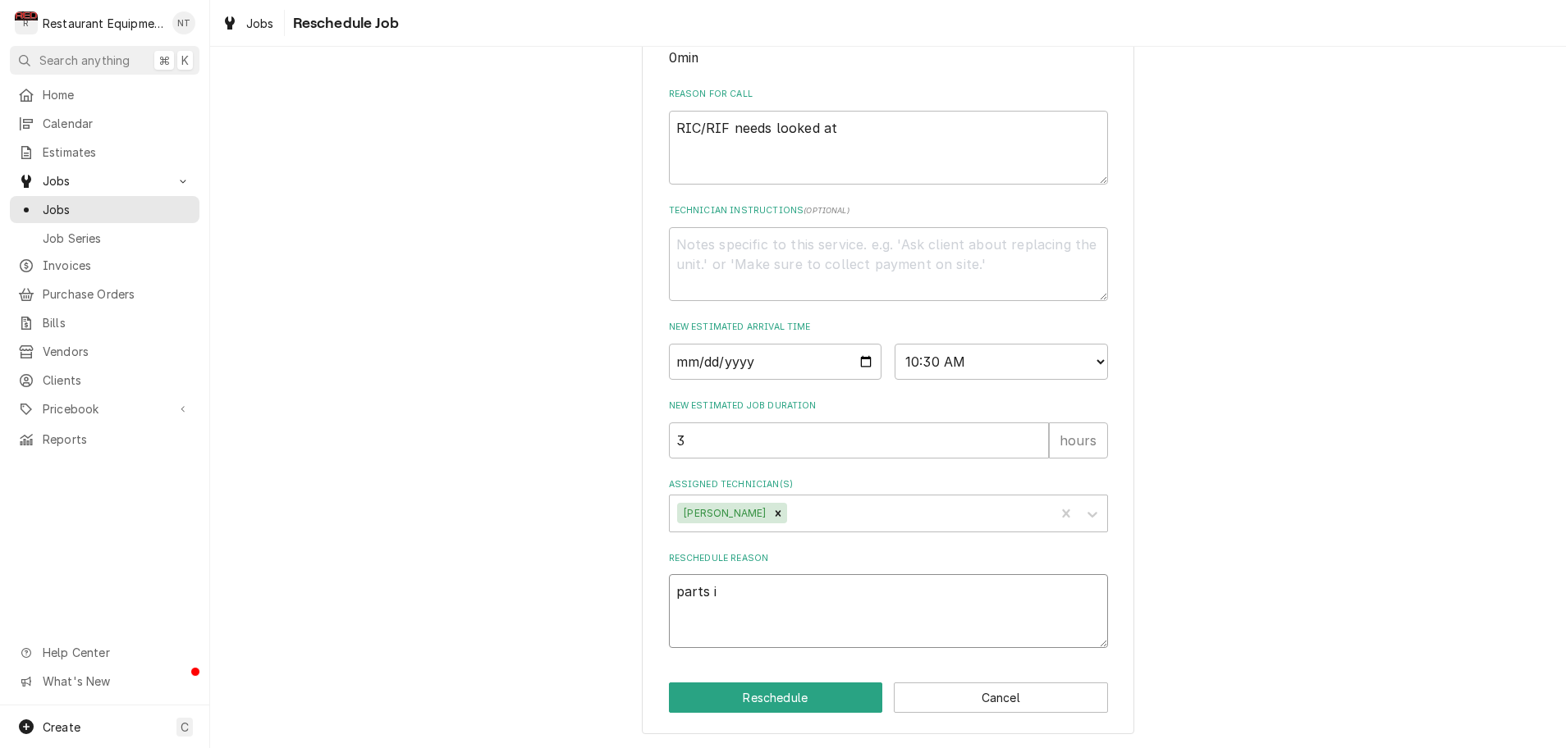
type textarea "x"
type textarea "parts in"
click at [752, 693] on button "Reschedule" at bounding box center [776, 698] width 214 height 30
type textarea "x"
